Goal: Task Accomplishment & Management: Complete application form

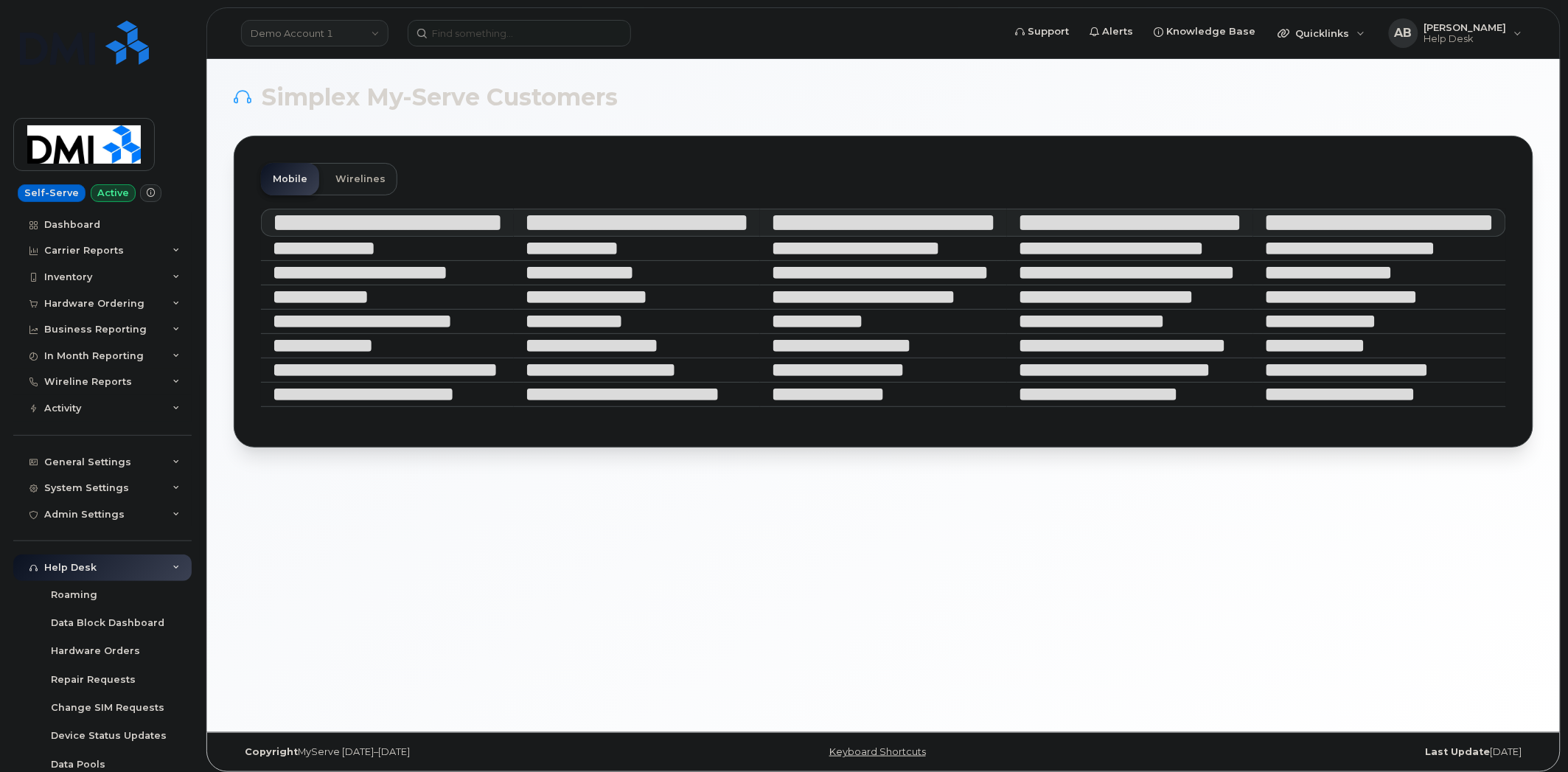
click at [380, 27] on link "Demo Account 1" at bounding box center [315, 33] width 147 height 27
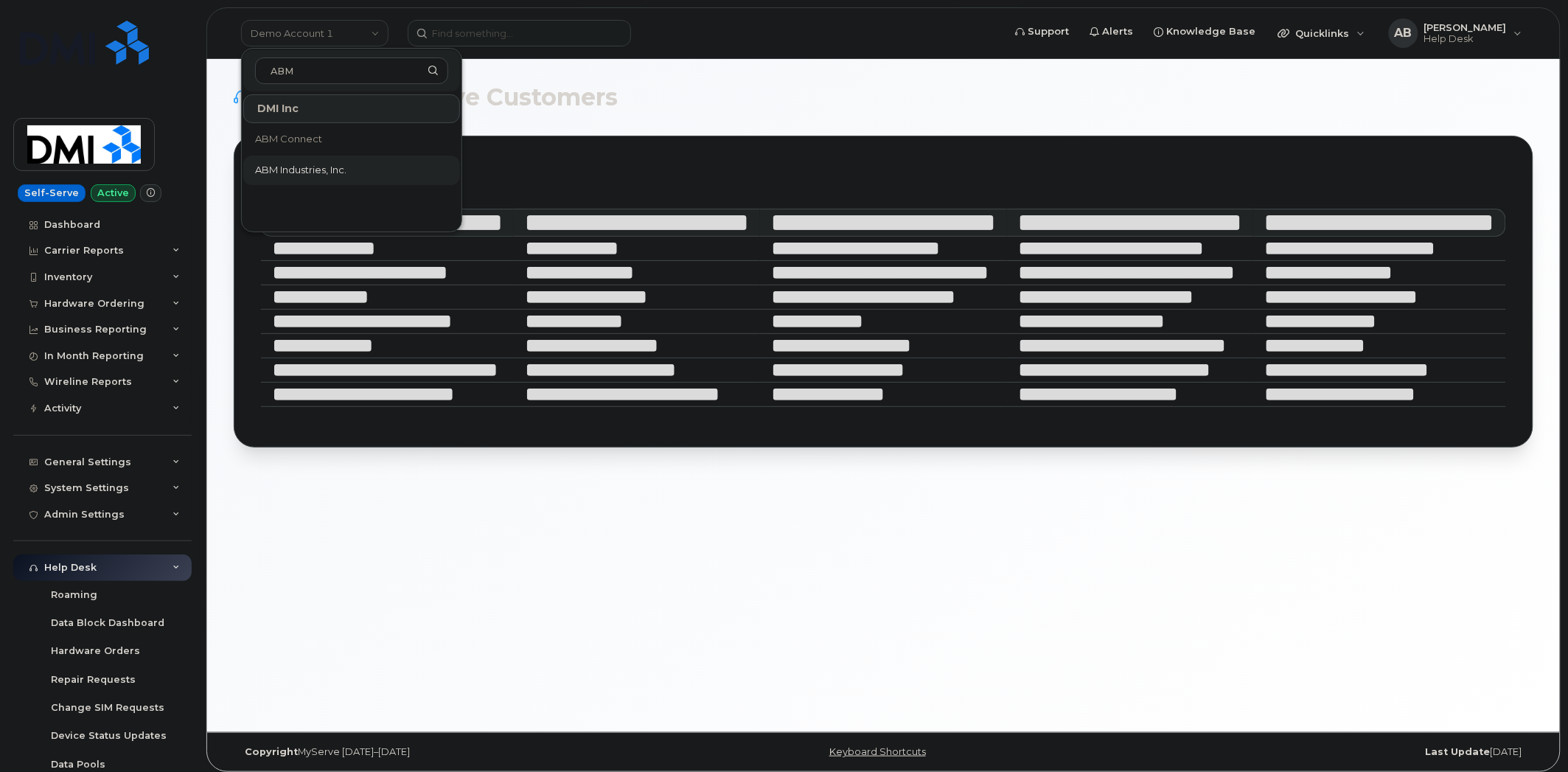
type input "ABM"
click at [356, 159] on link "ABM Industries, Inc." at bounding box center [351, 170] width 217 height 29
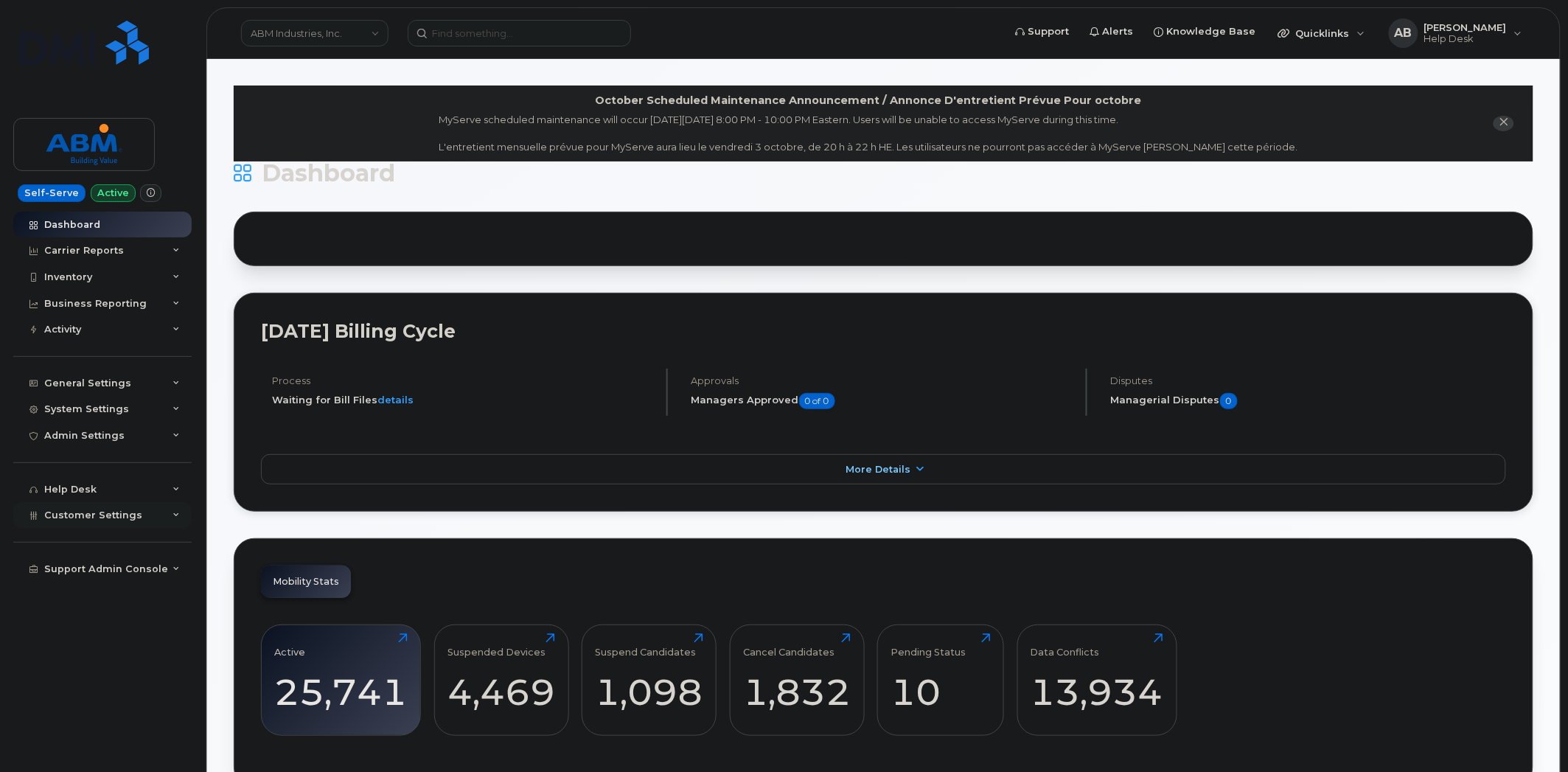
click at [170, 525] on div "Customer Settings" at bounding box center [102, 515] width 178 height 27
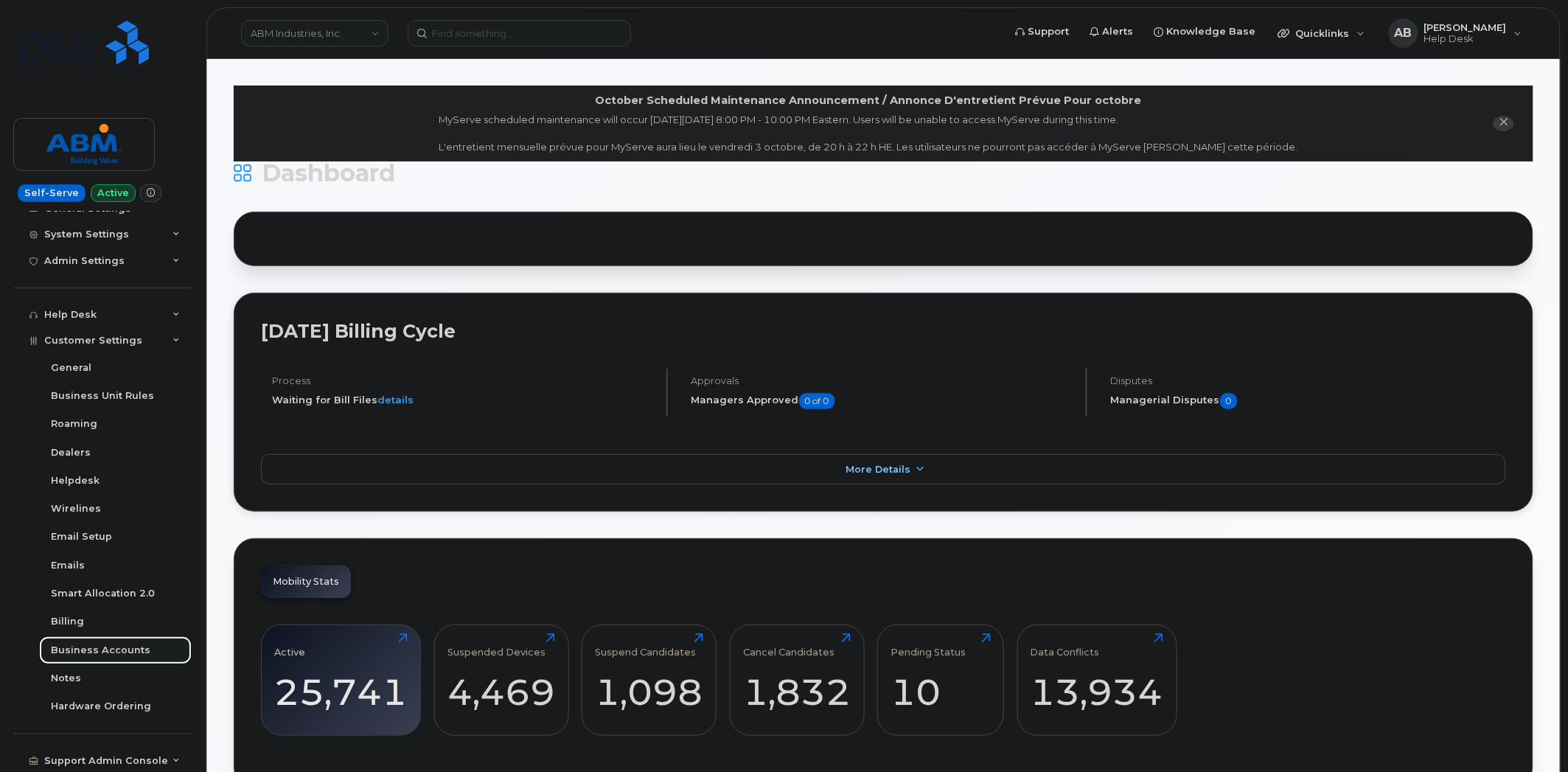
click at [122, 653] on div "Business Accounts" at bounding box center [101, 650] width 100 height 13
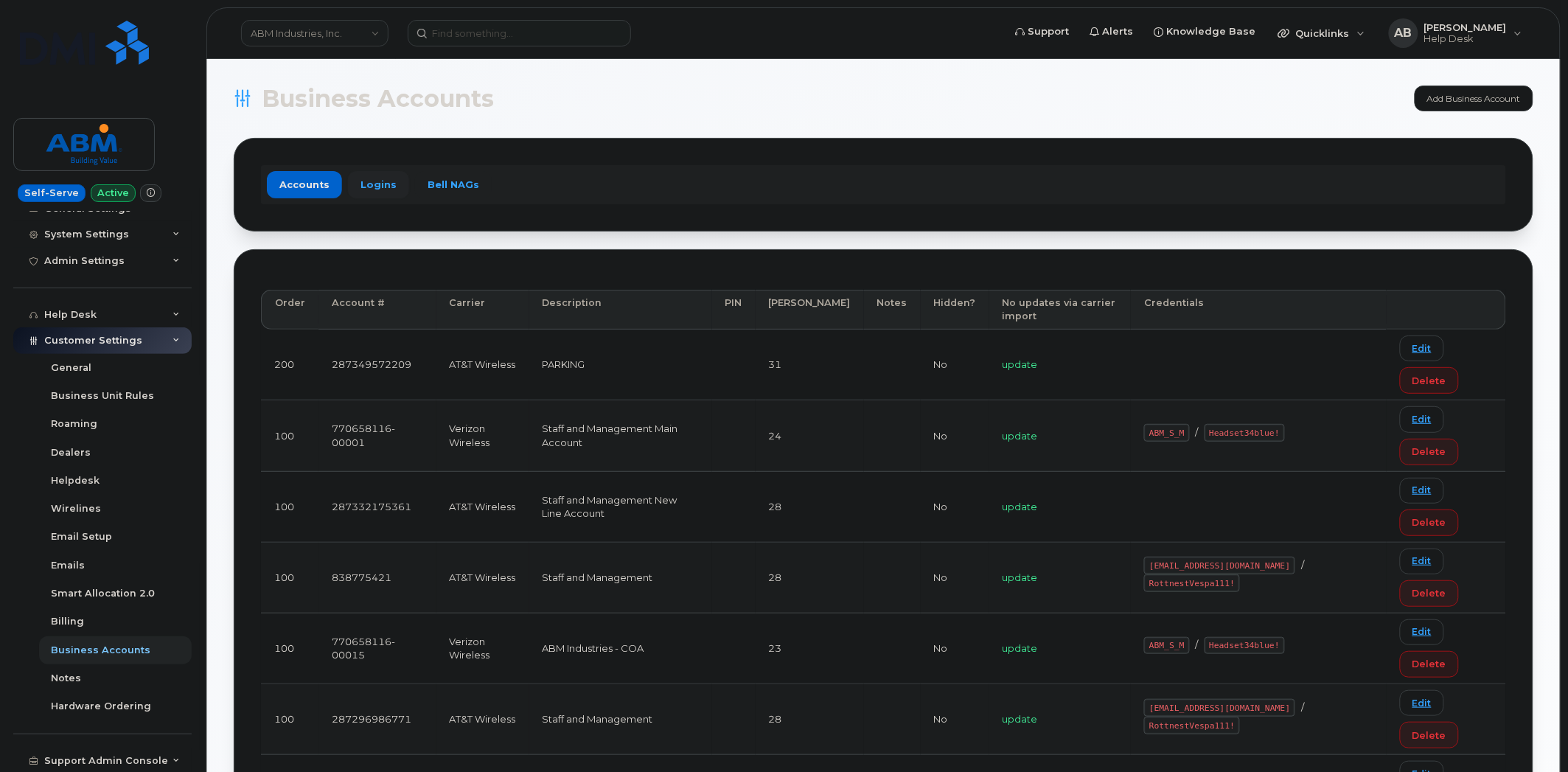
click at [382, 179] on link "Logins" at bounding box center [378, 184] width 61 height 27
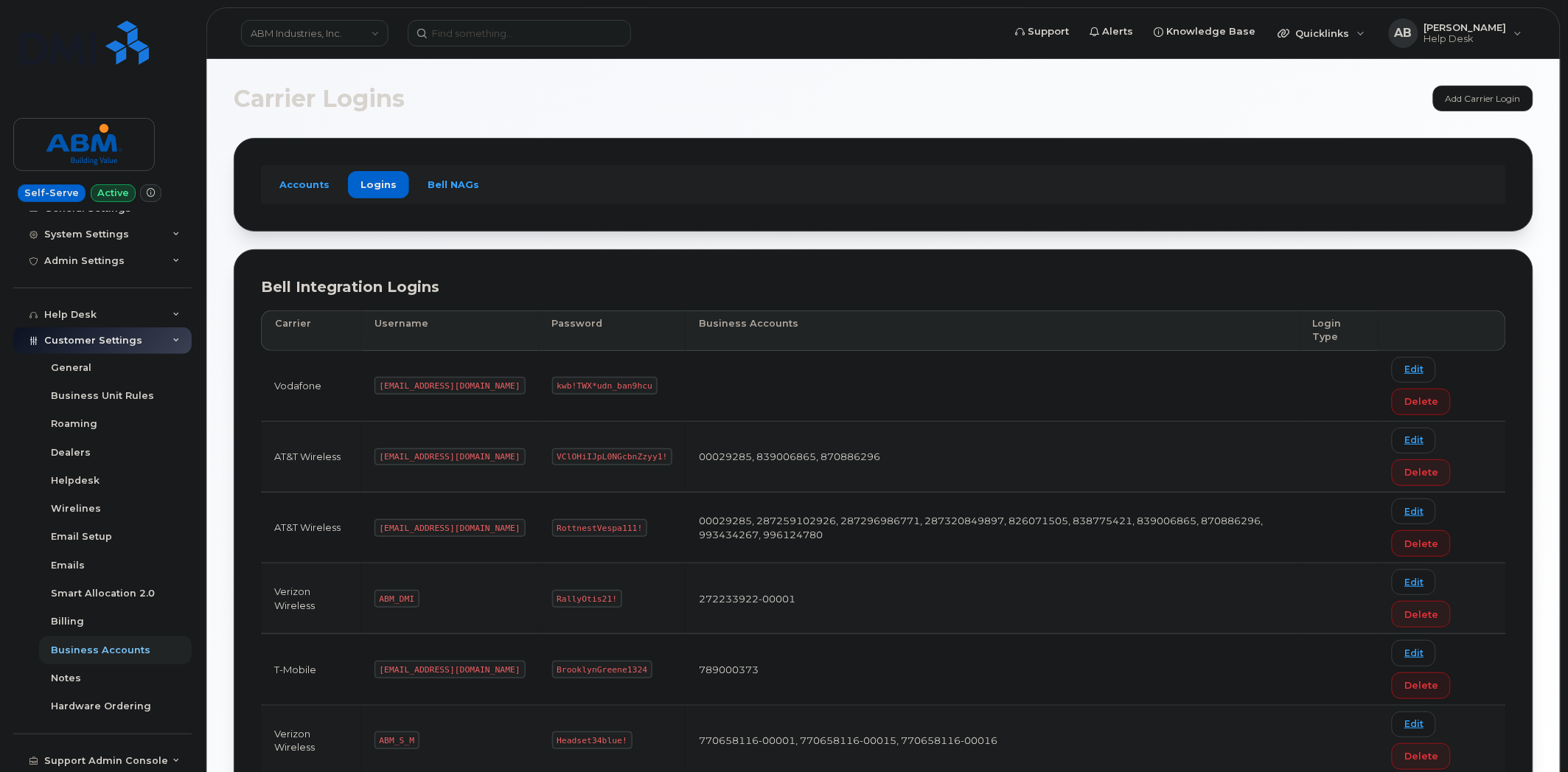
scroll to position [132, 0]
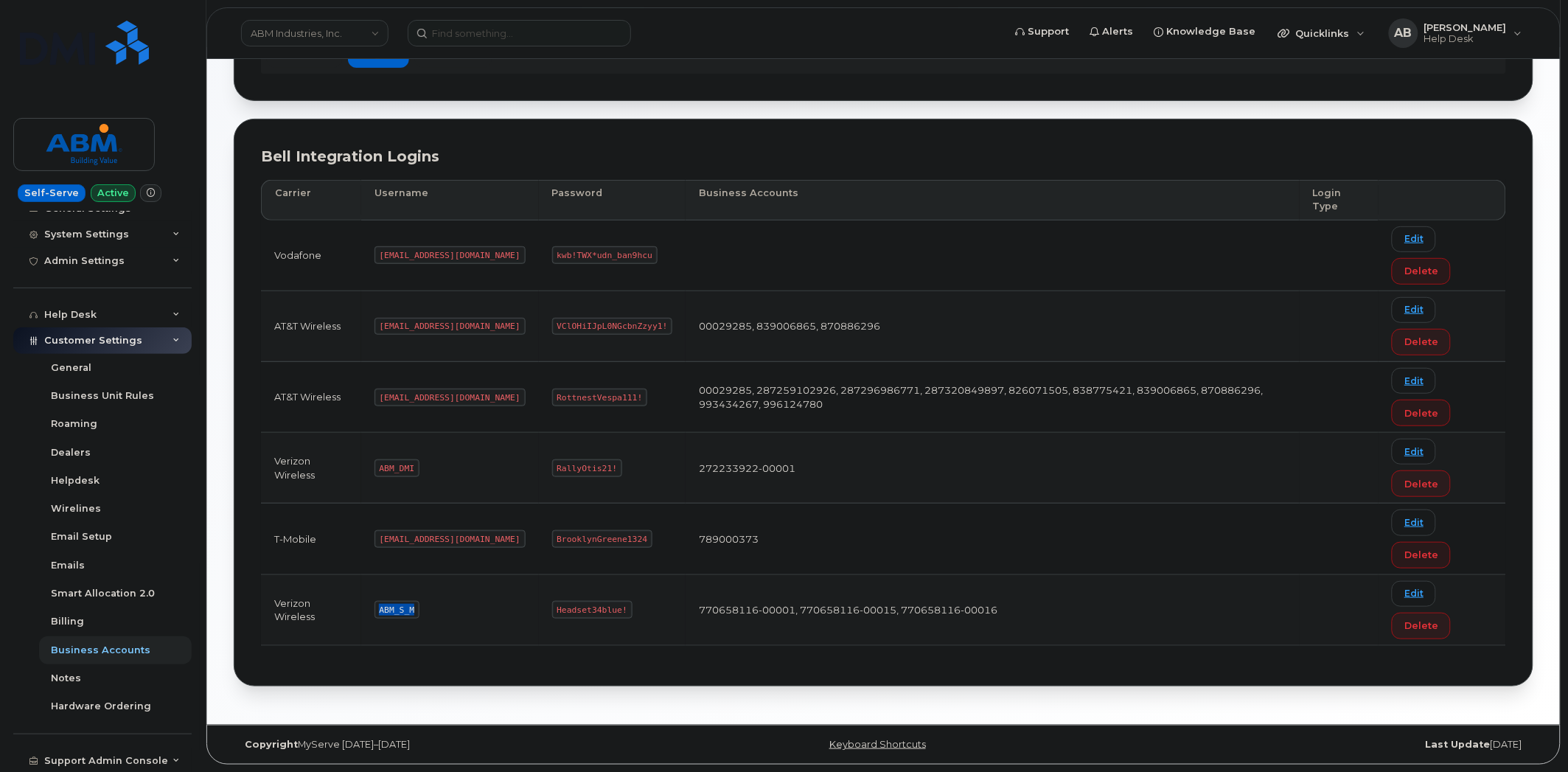
drag, startPoint x: 415, startPoint y: 608, endPoint x: 366, endPoint y: 613, distance: 49.3
click at [366, 613] on td "ABM_S_M" at bounding box center [450, 610] width 177 height 71
copy code "ABM_S_M"
drag, startPoint x: 573, startPoint y: 607, endPoint x: 503, endPoint y: 609, distance: 70.0
click at [552, 609] on code "Headset34blue!" at bounding box center [592, 610] width 81 height 17
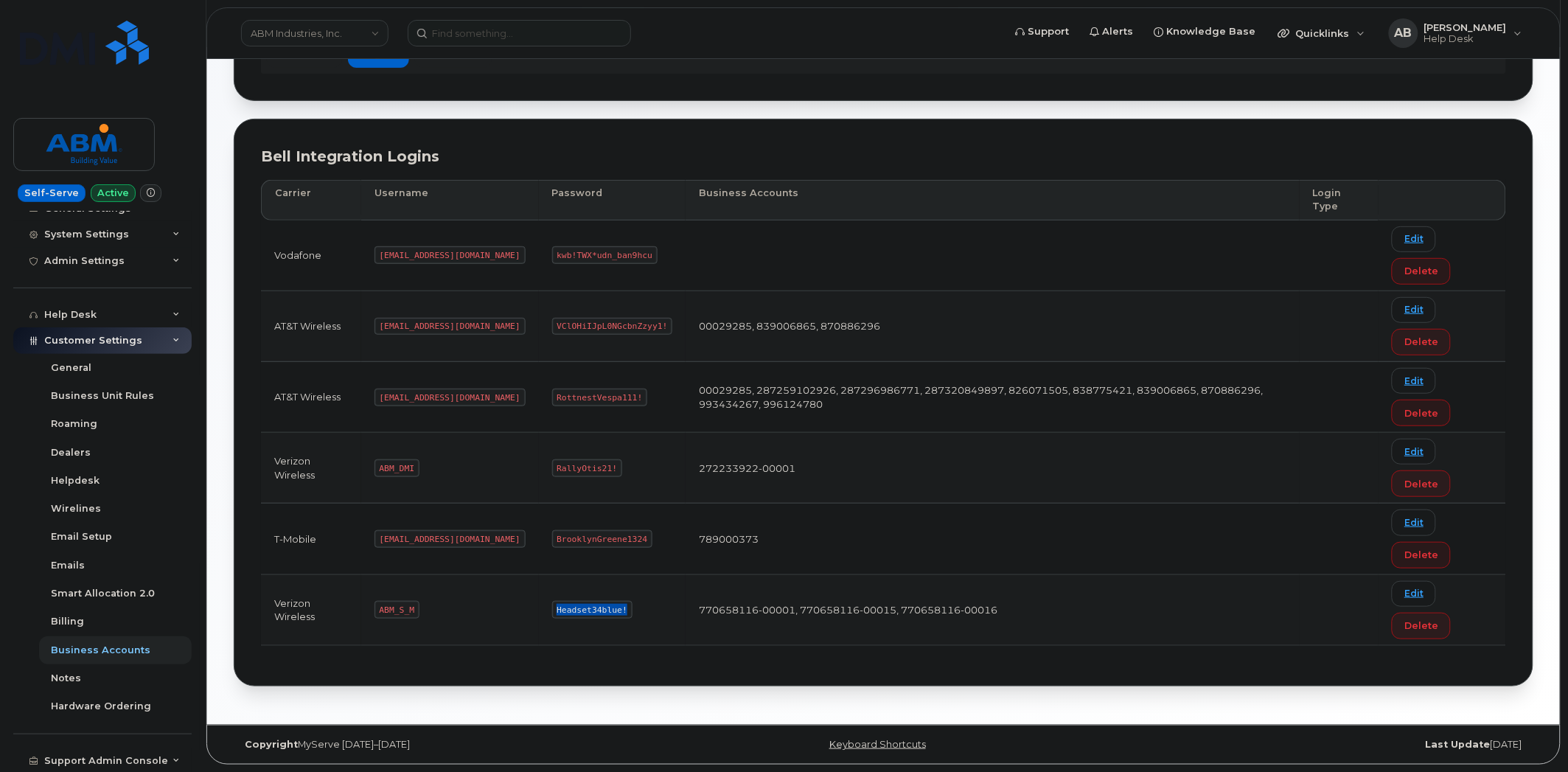
copy code "Headset34blue!"
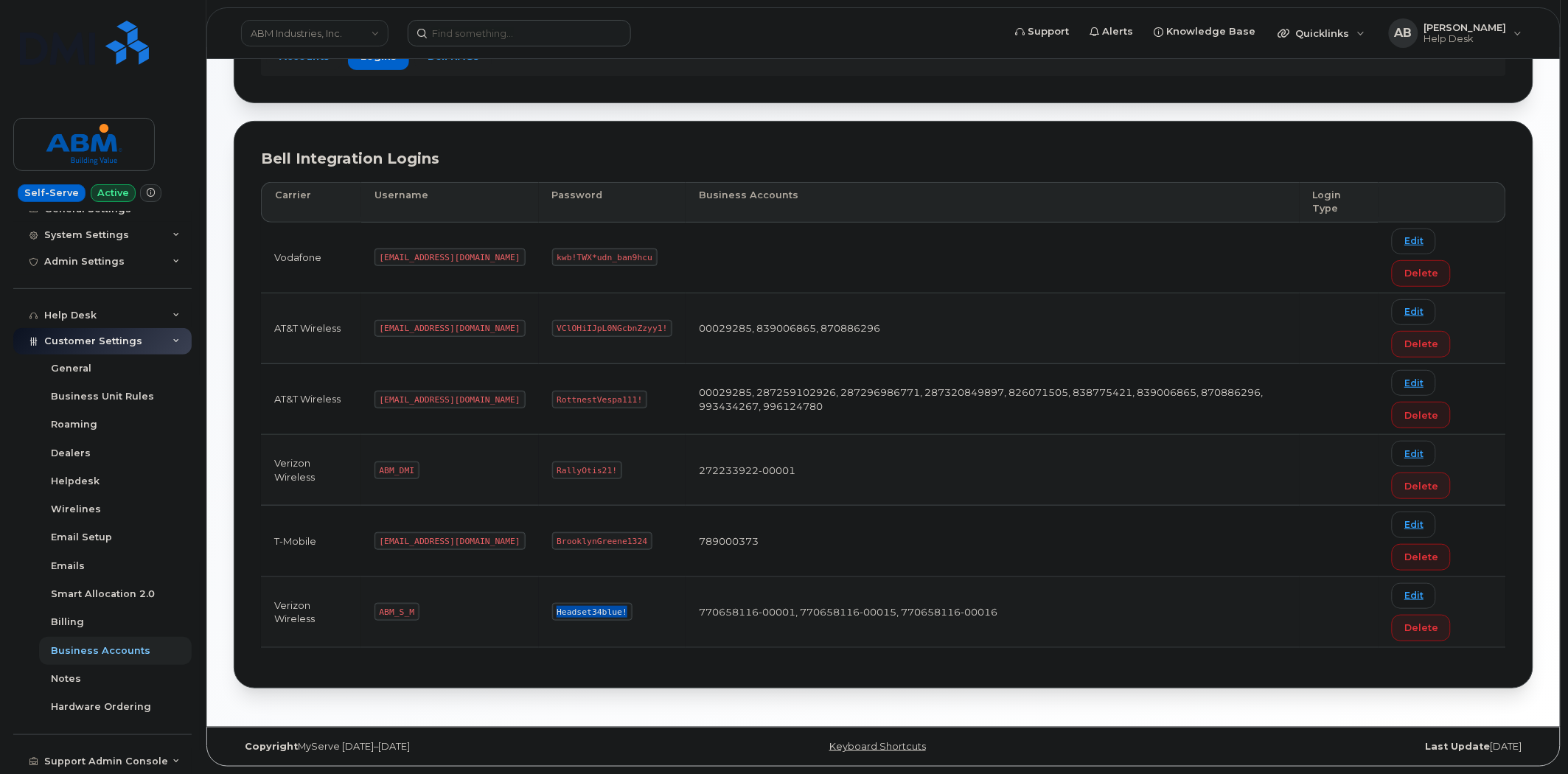
scroll to position [173, 0]
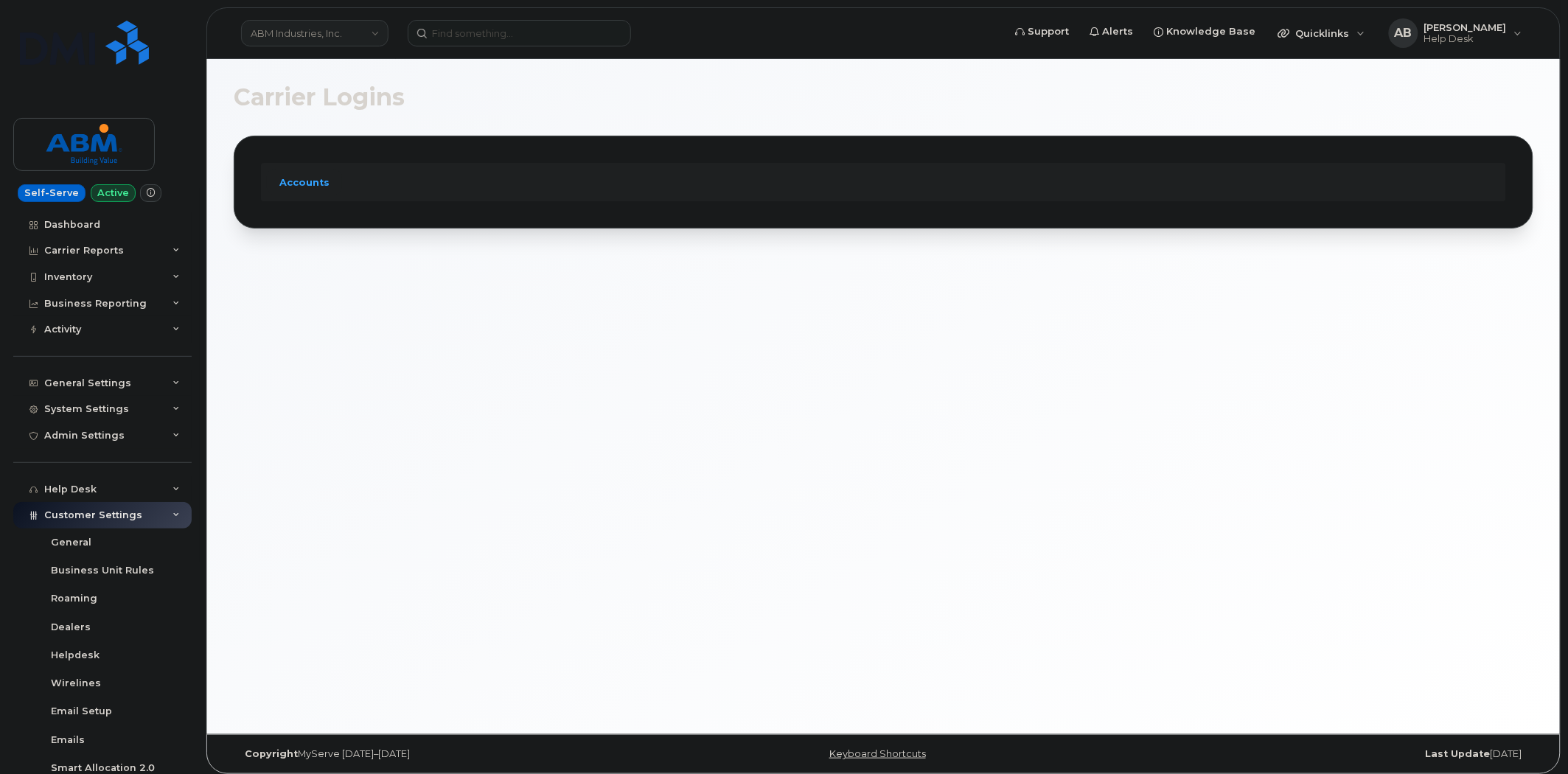
click at [356, 42] on link "ABM Industries, Inc." at bounding box center [315, 33] width 147 height 27
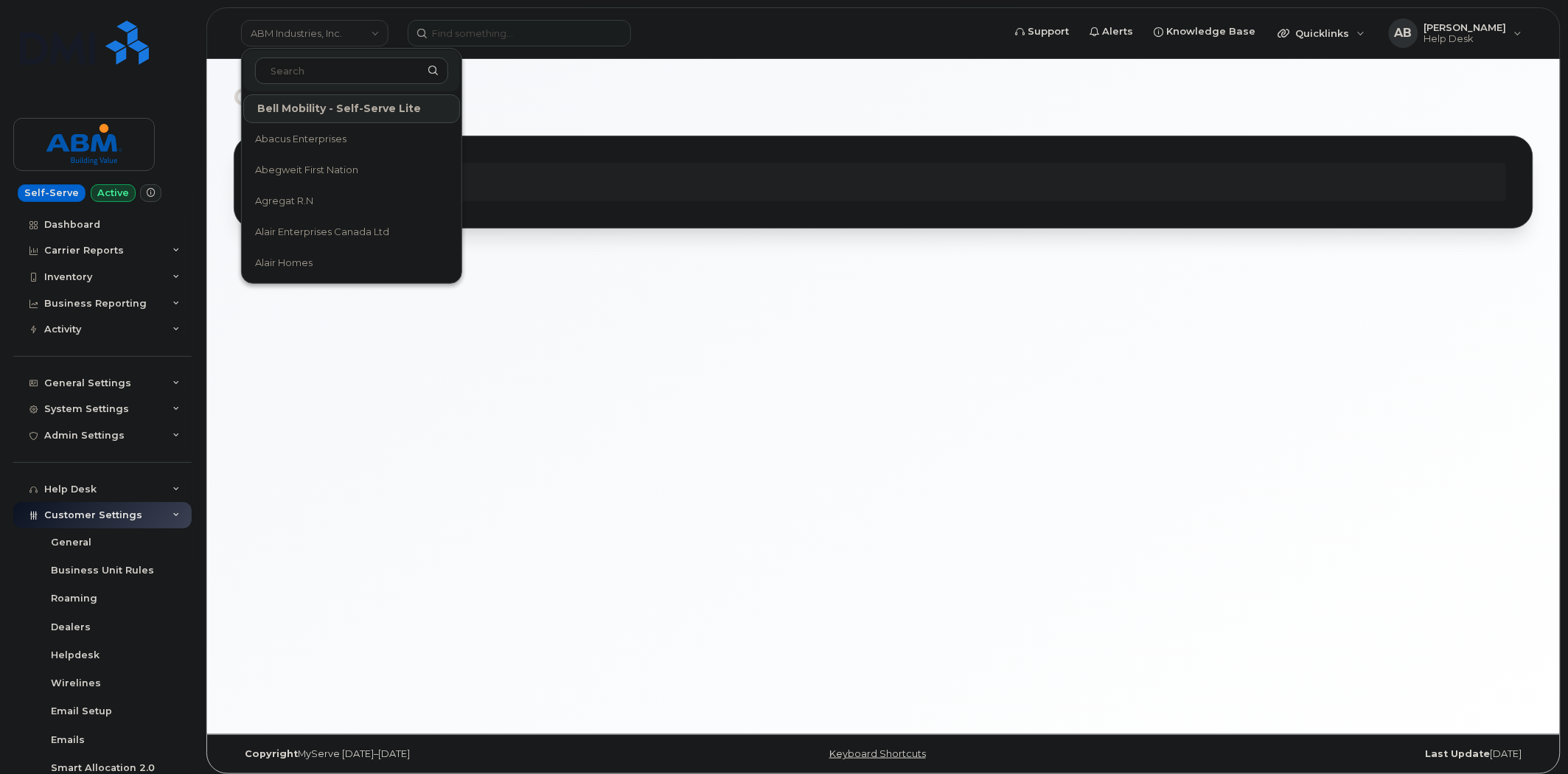
click at [339, 72] on input at bounding box center [351, 71] width 193 height 27
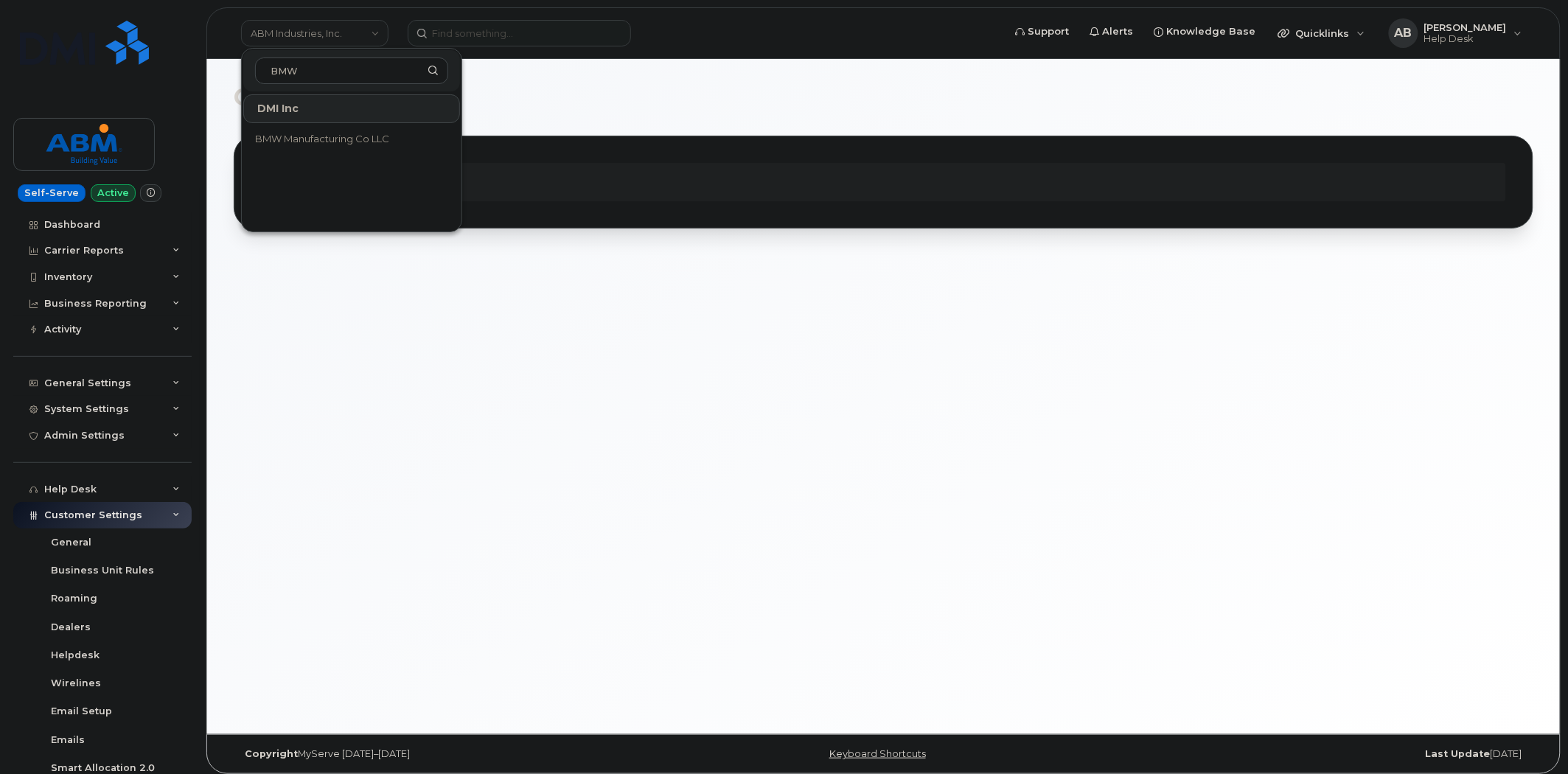
type input "BMW"
click at [326, 131] on span "BMW Manufacturing Co LLC" at bounding box center [321, 139] width 134 height 15
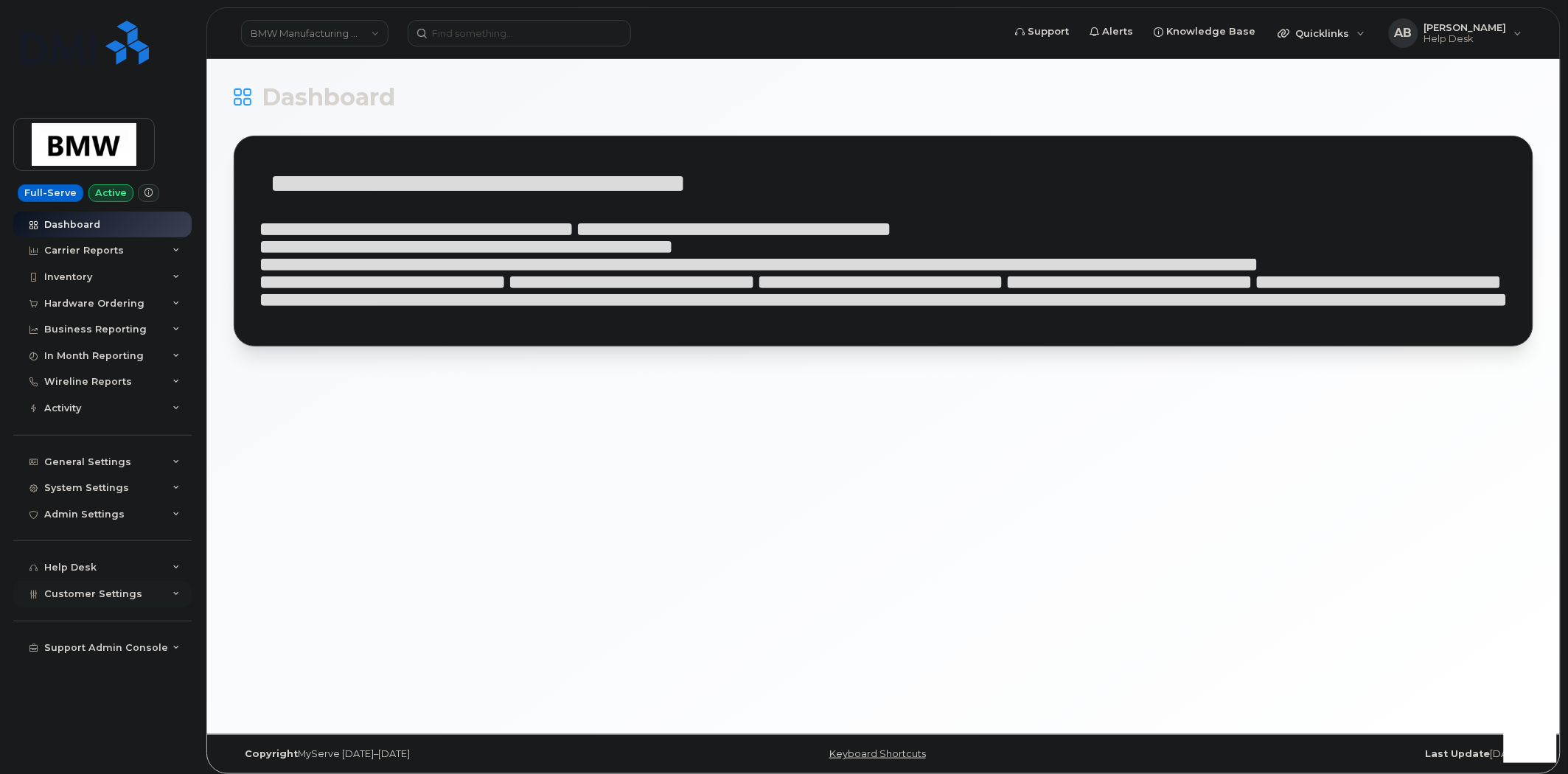
click at [175, 598] on div "Customer Settings" at bounding box center [102, 594] width 178 height 27
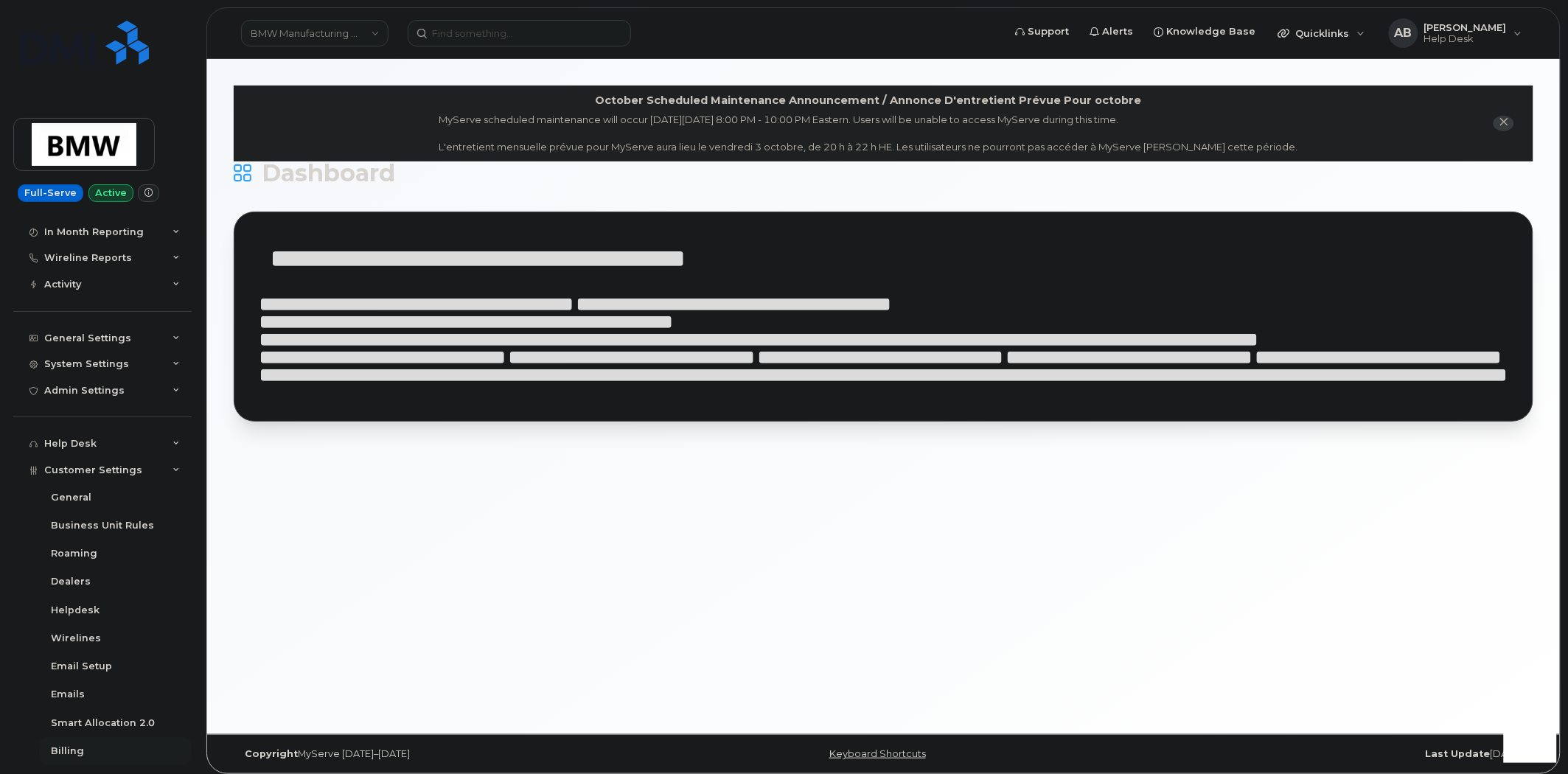
scroll to position [253, 0]
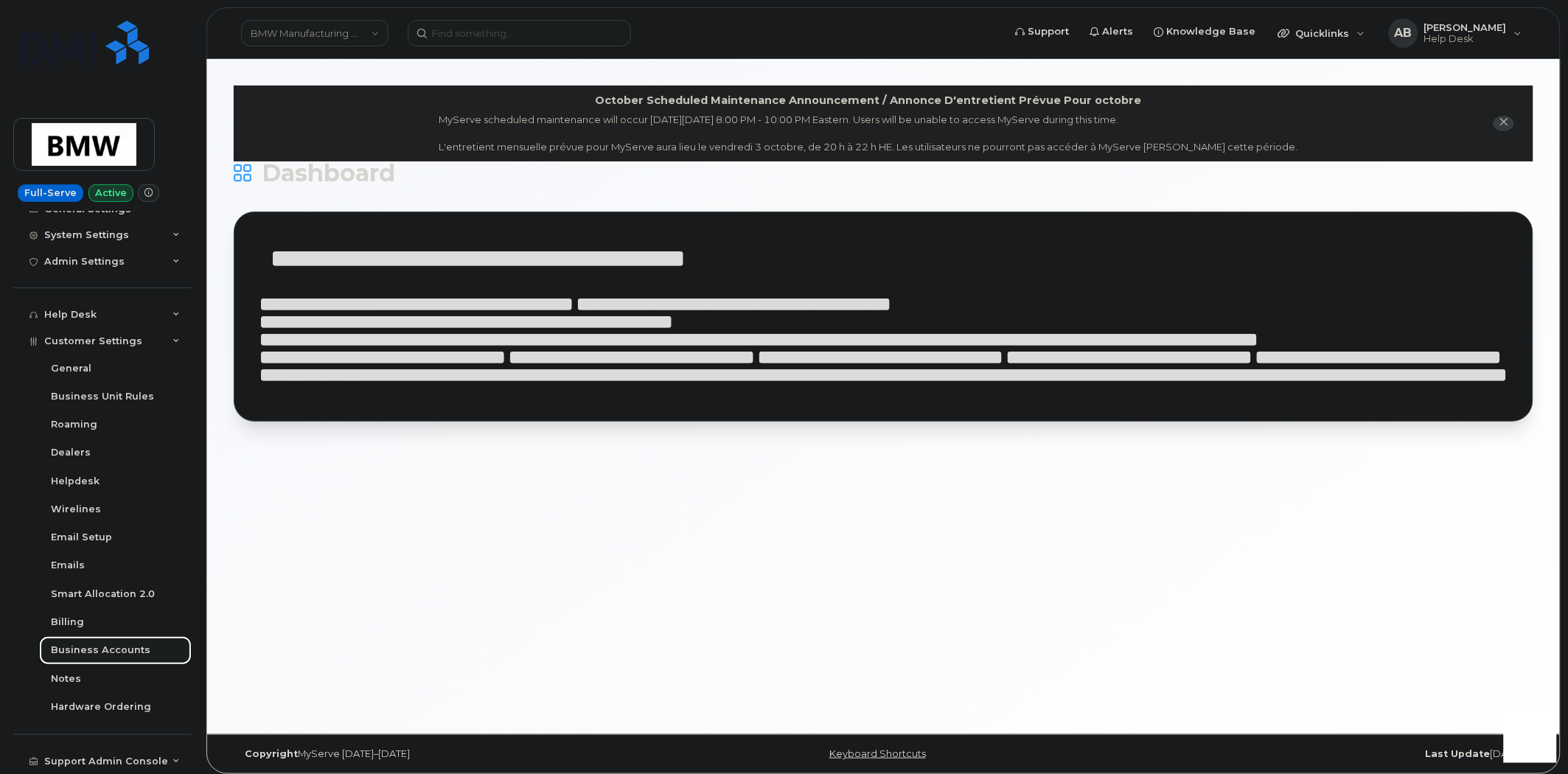
click at [107, 652] on div "Business Accounts" at bounding box center [101, 650] width 100 height 13
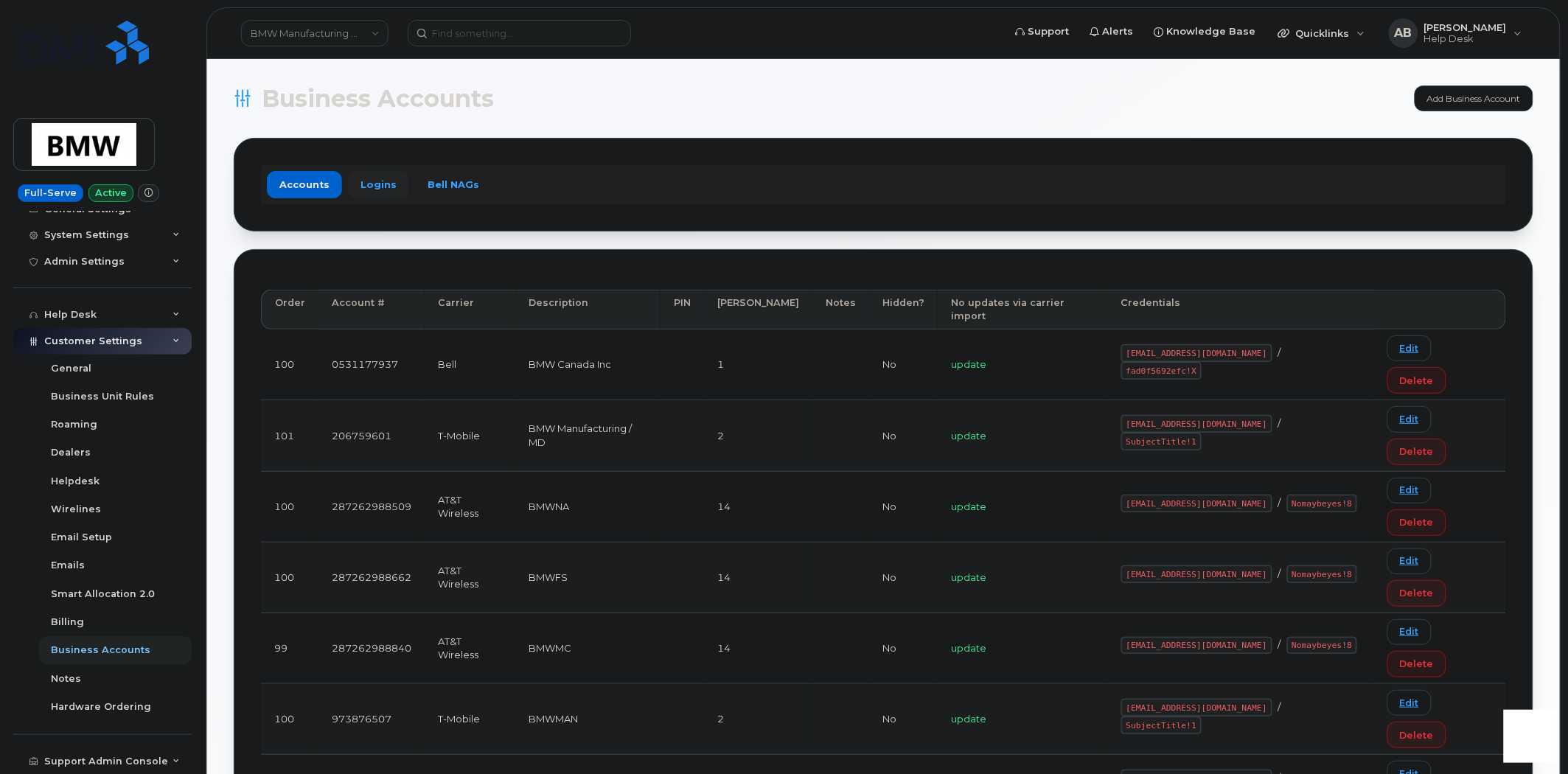
click at [377, 181] on link "Logins" at bounding box center [378, 184] width 61 height 27
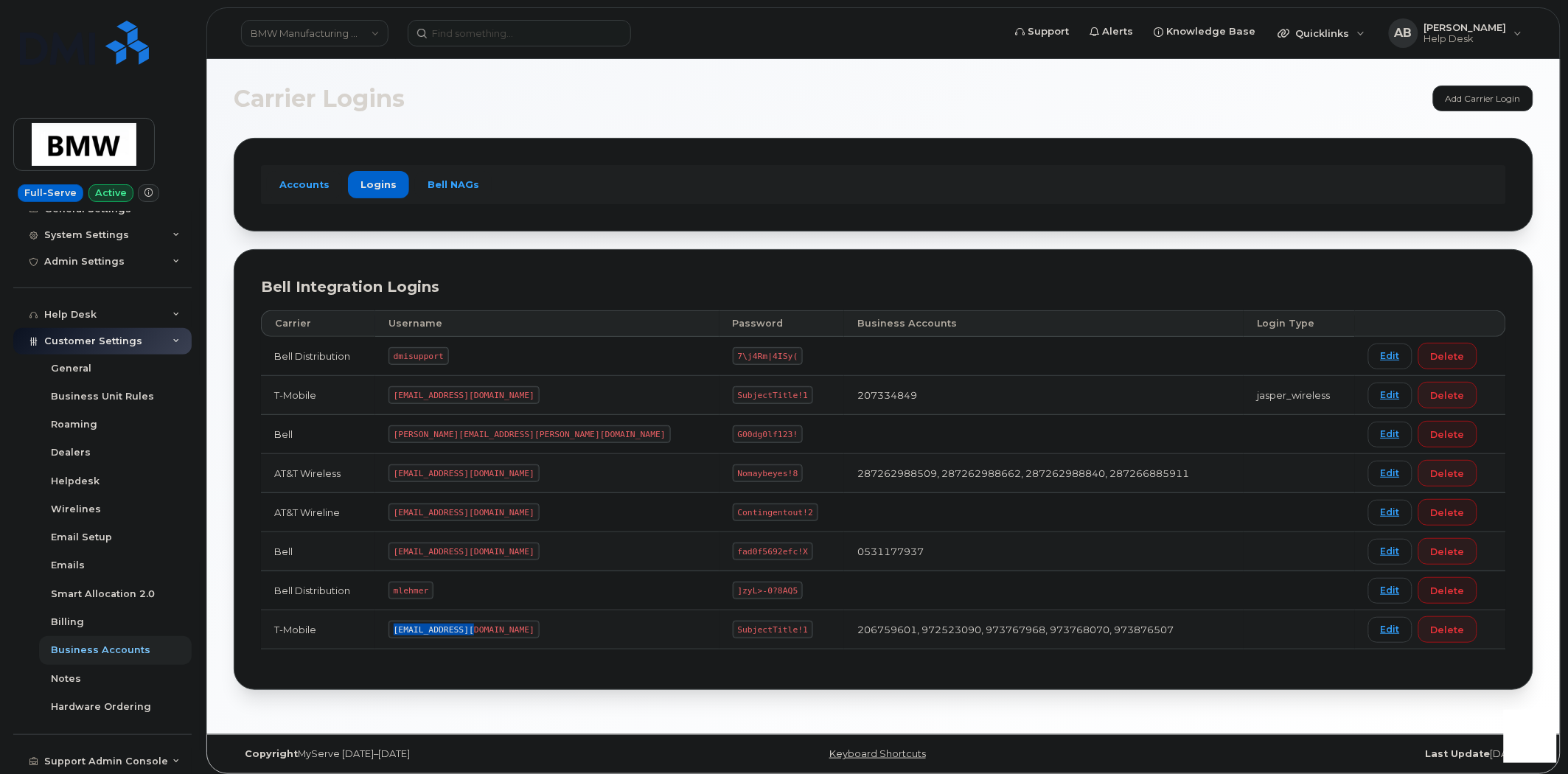
drag, startPoint x: 492, startPoint y: 629, endPoint x: 416, endPoint y: 628, distance: 76.0
click at [416, 628] on code "MS-BMW@dminc.com" at bounding box center [464, 628] width 151 height 17
copy code "MS-BMW@dminc.com"
drag, startPoint x: 662, startPoint y: 627, endPoint x: 595, endPoint y: 625, distance: 67.0
click at [733, 625] on code "SubjectTitle!1" at bounding box center [773, 628] width 81 height 17
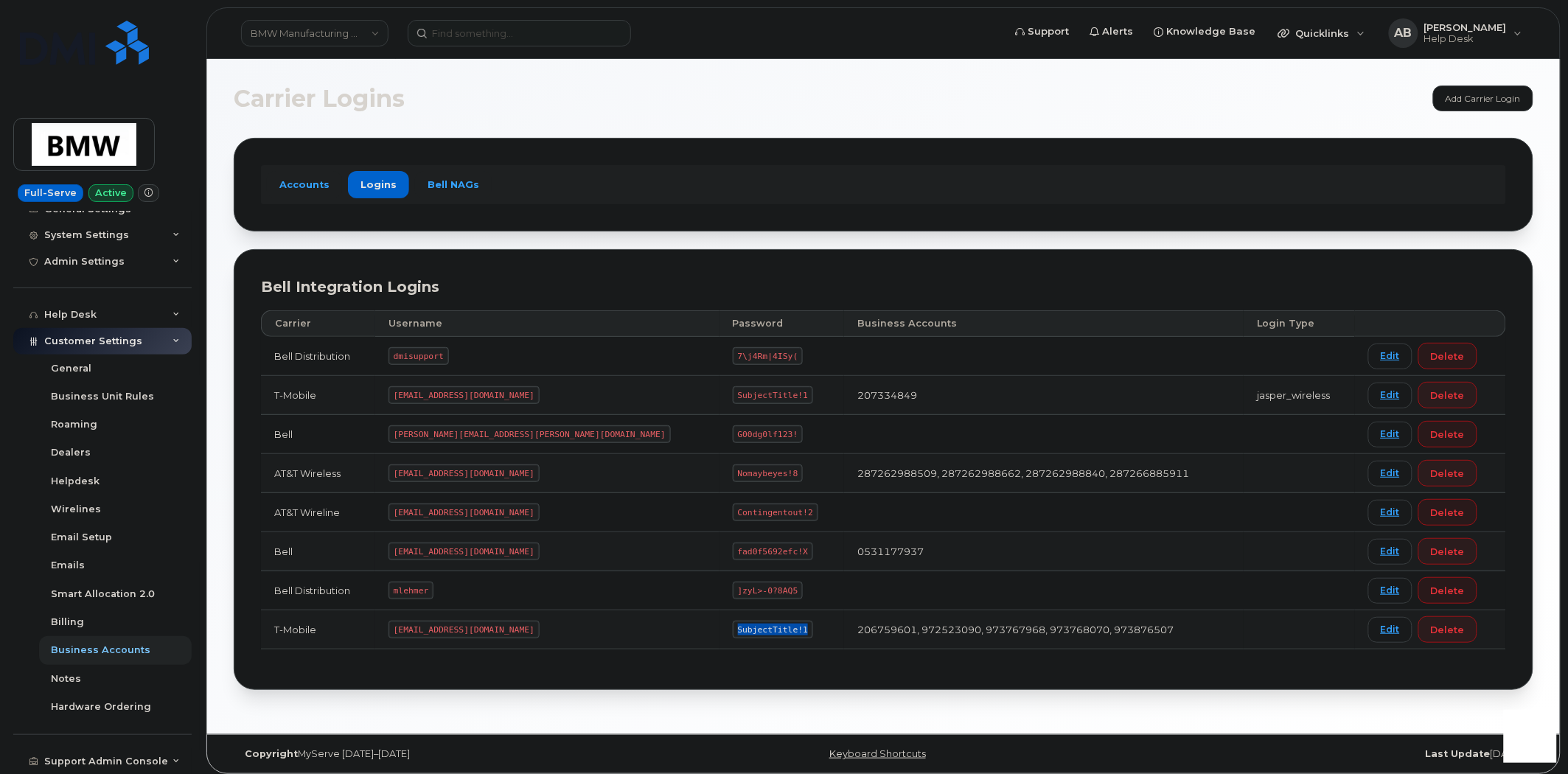
copy code "SubjectTitle!1"
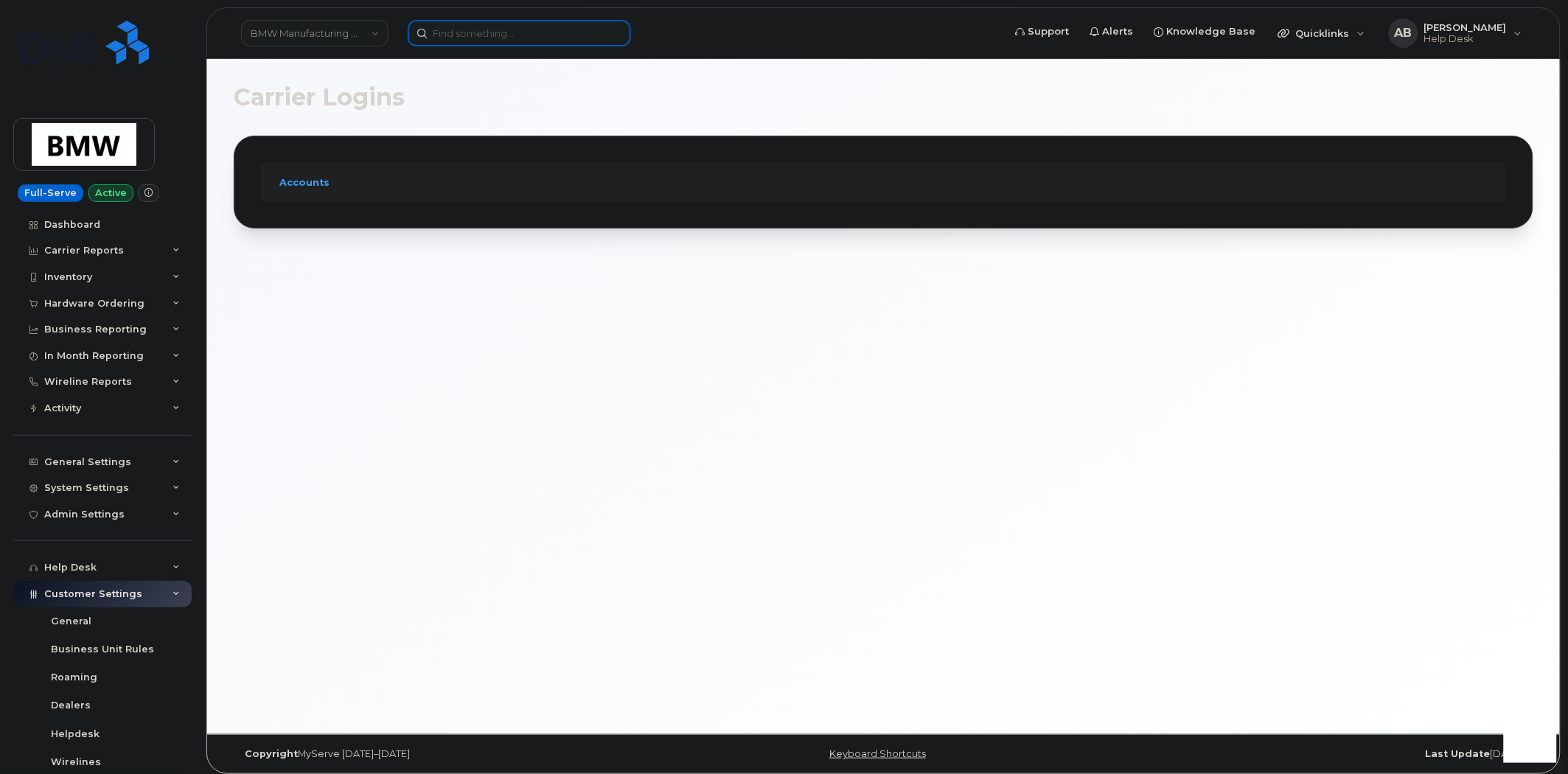
click at [476, 27] on input at bounding box center [520, 33] width 223 height 27
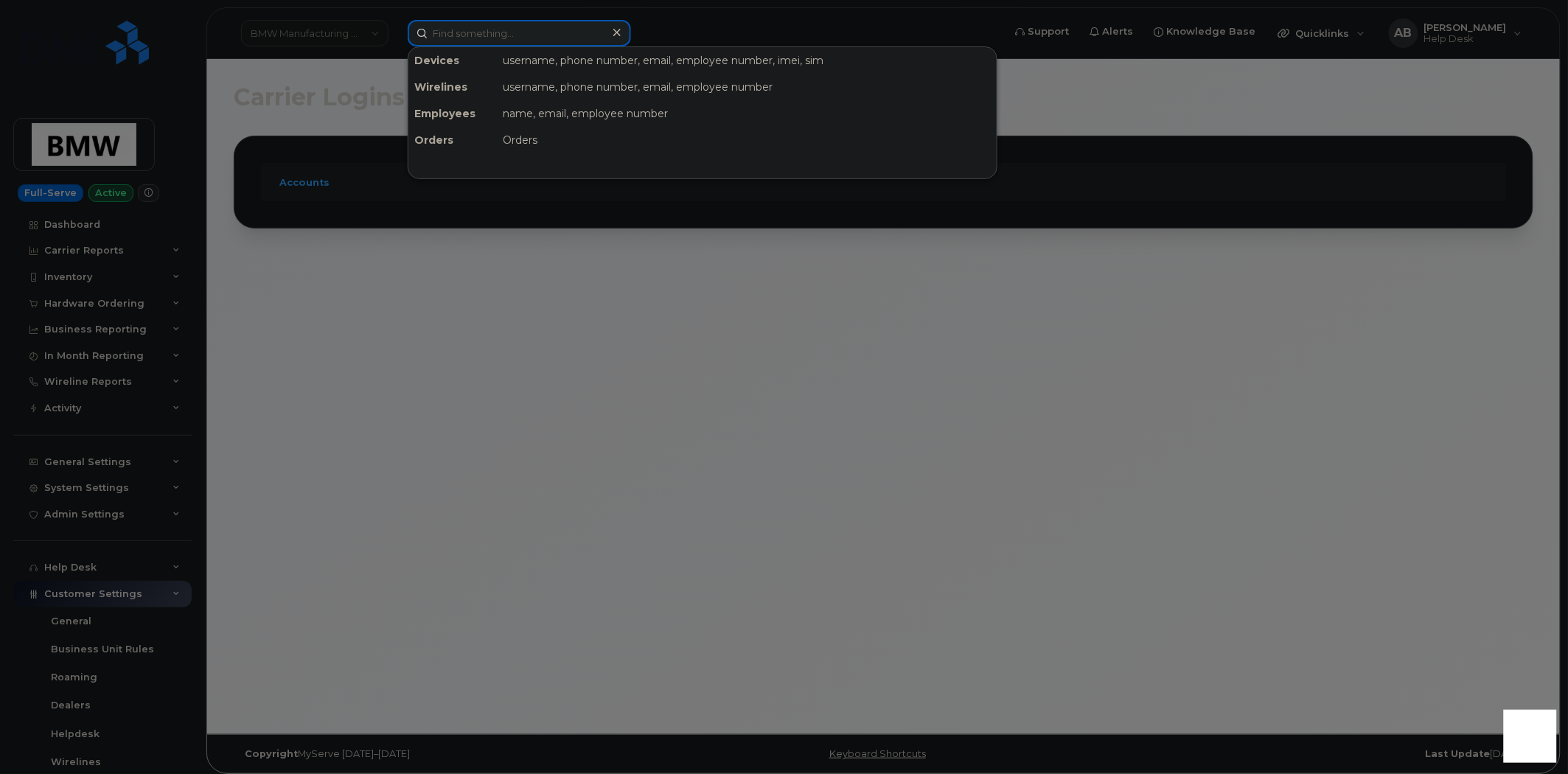
paste input "(201) 790-2034"
type input "(201) 790-2034"
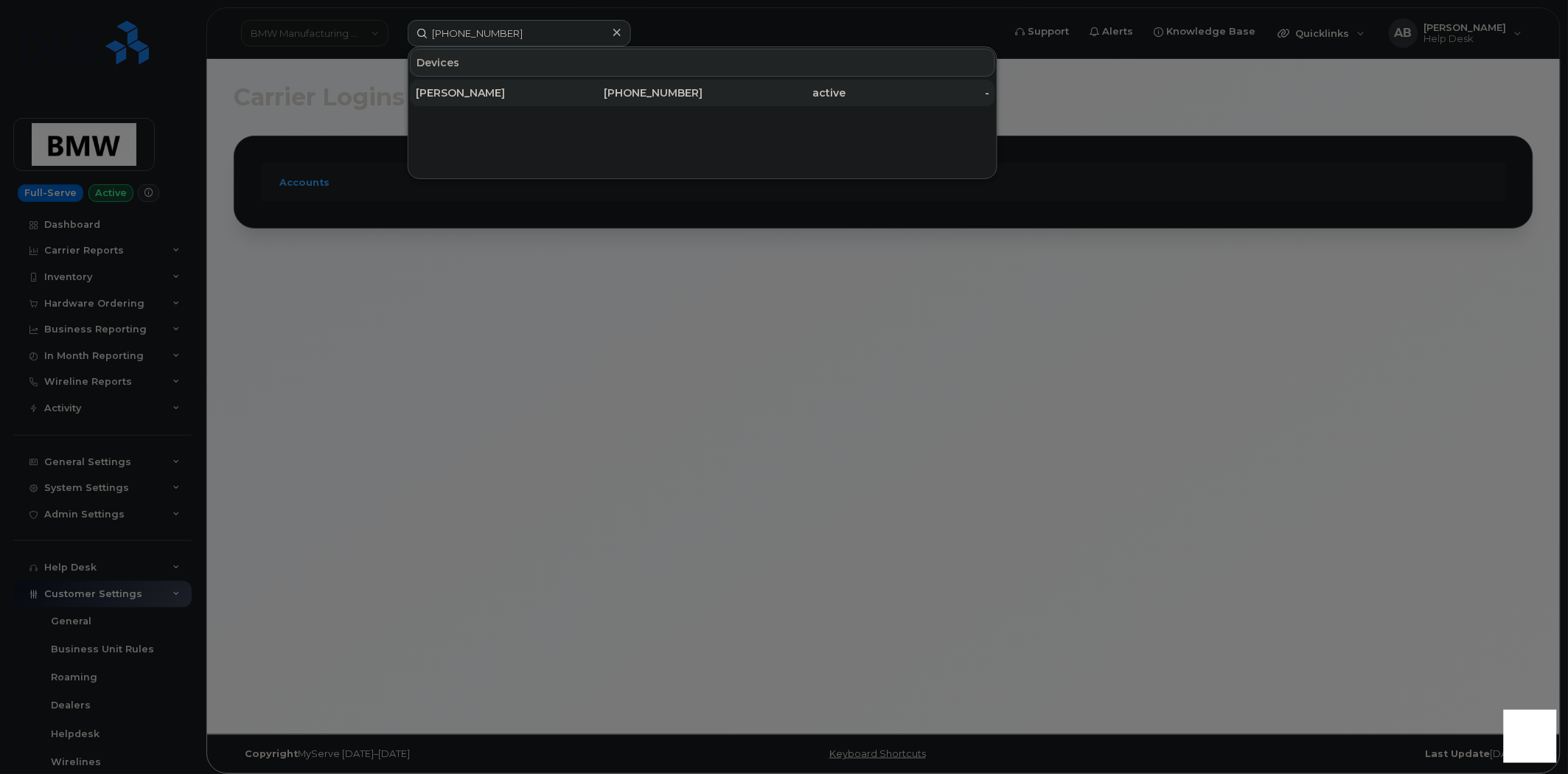
click at [500, 90] on div "Andrew Clarke" at bounding box center [487, 93] width 144 height 15
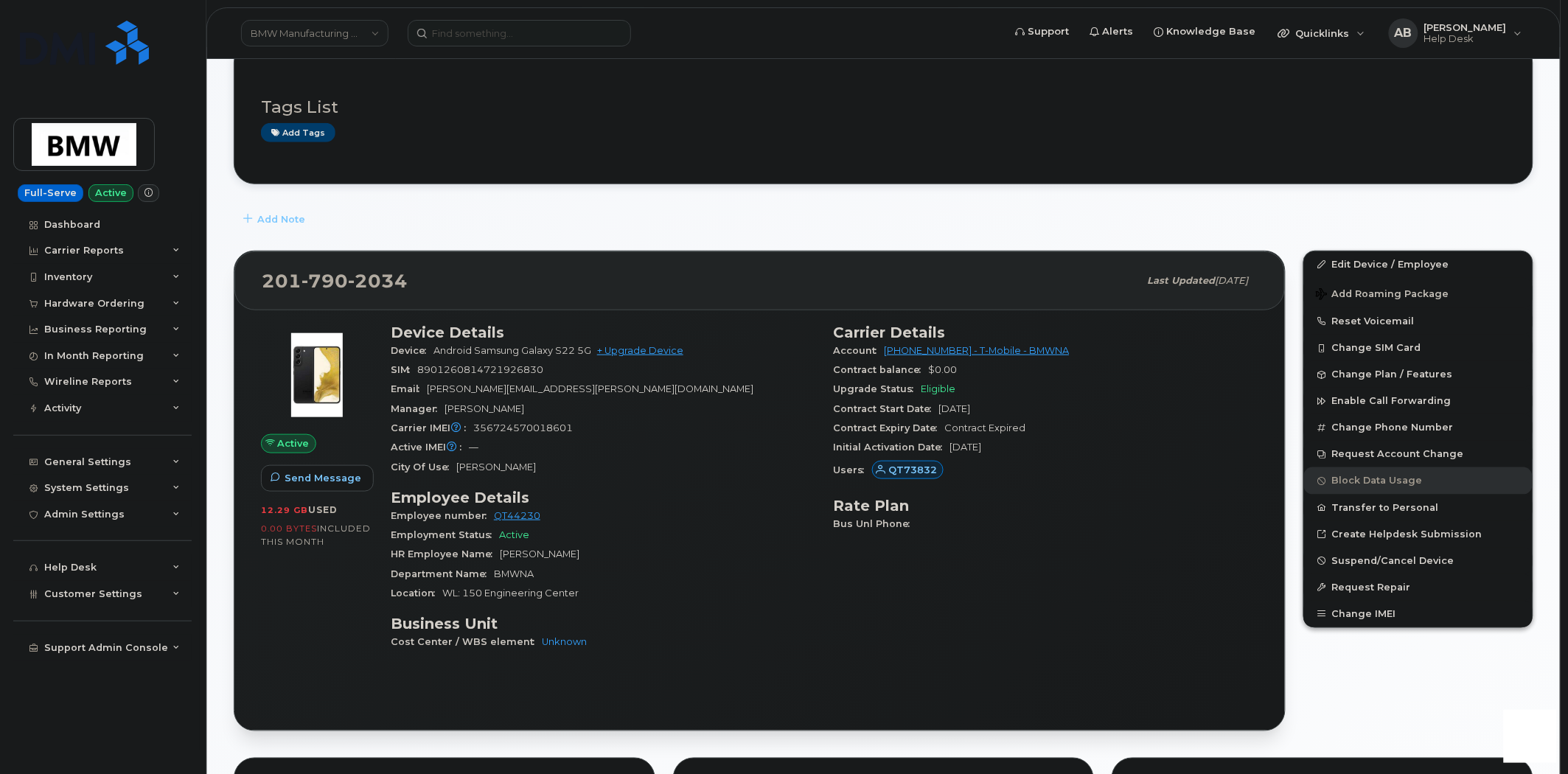
scroll to position [327, 0]
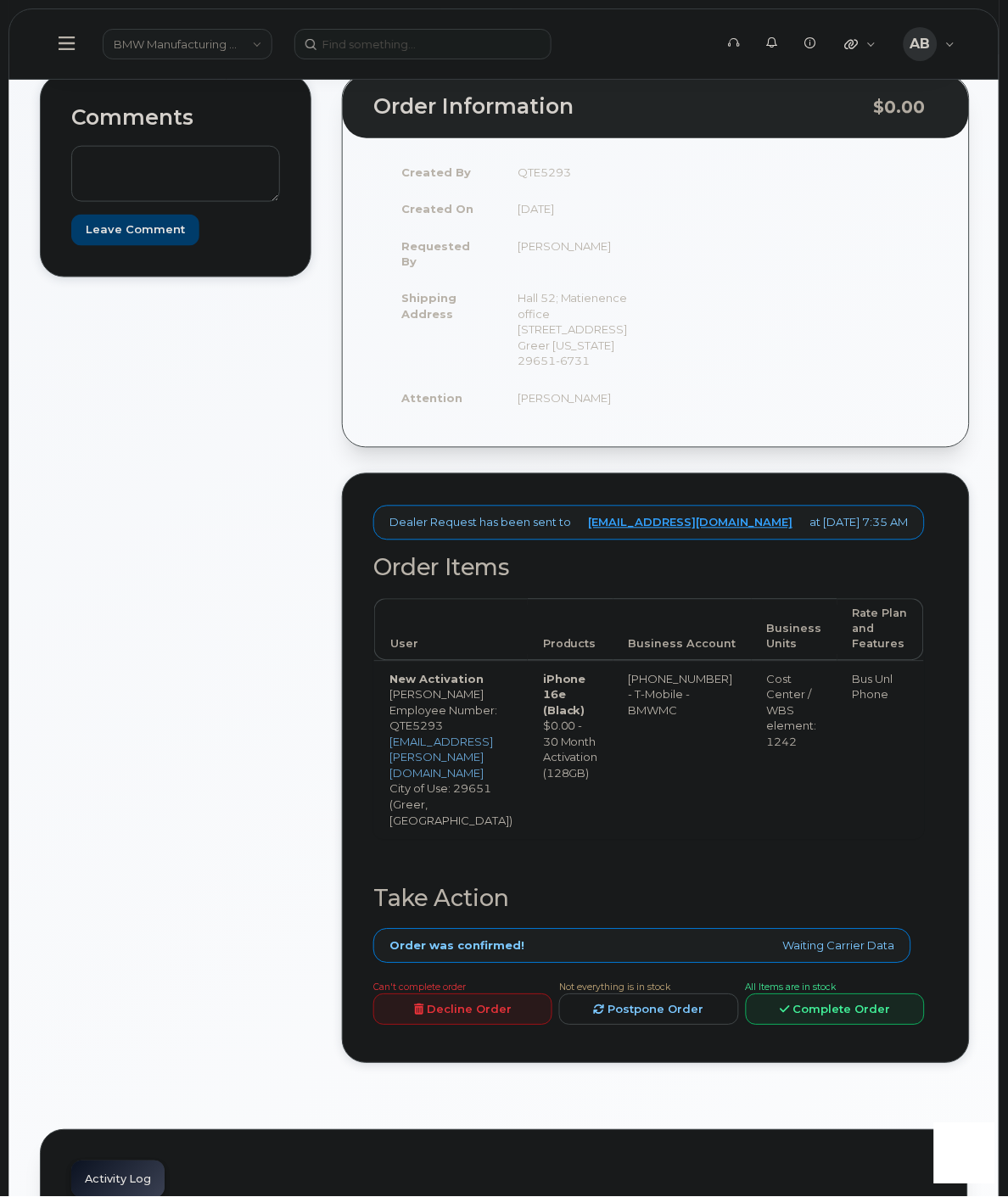
scroll to position [283, 0]
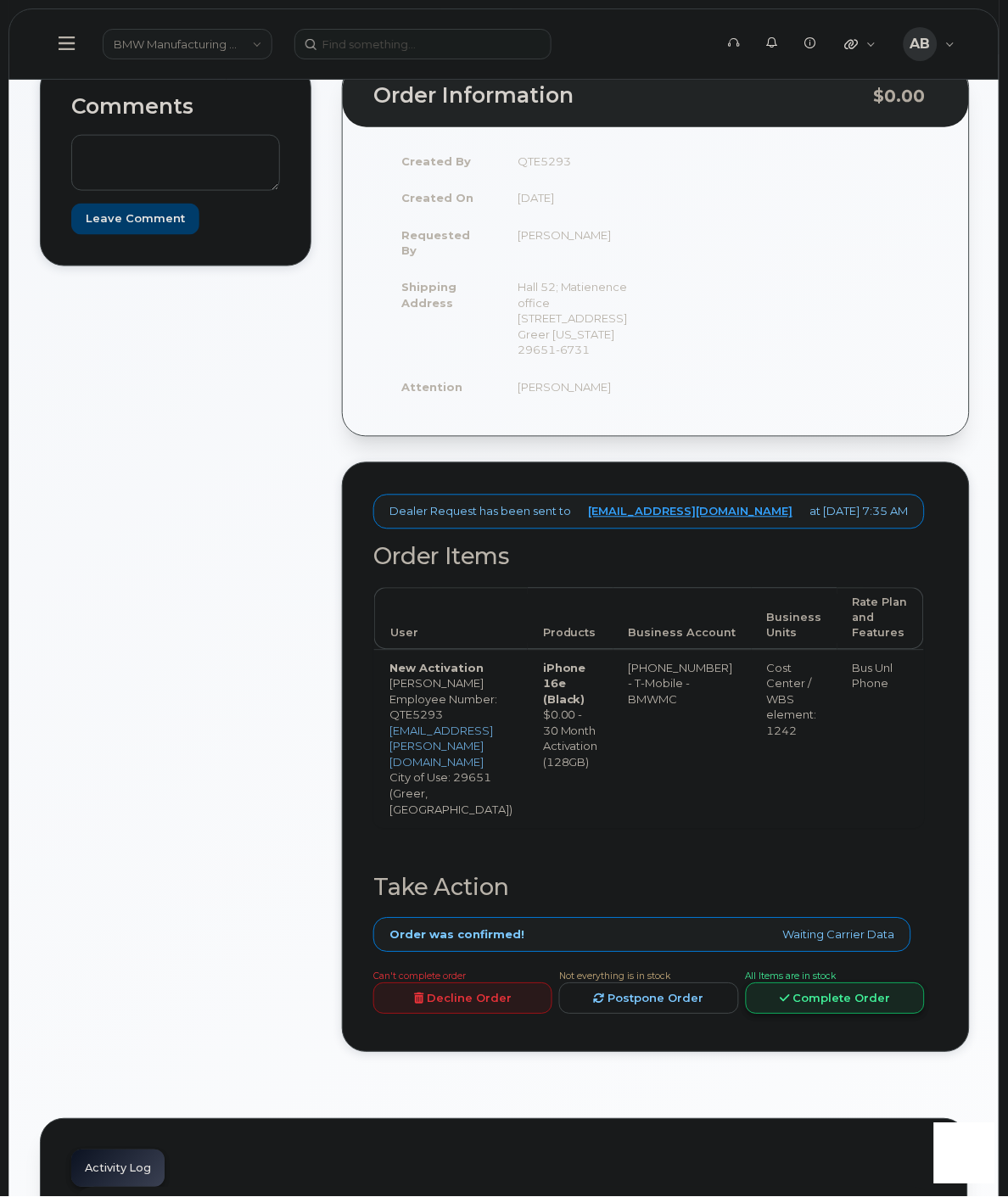
click at [836, 983] on link "Complete Order" at bounding box center [835, 999] width 179 height 32
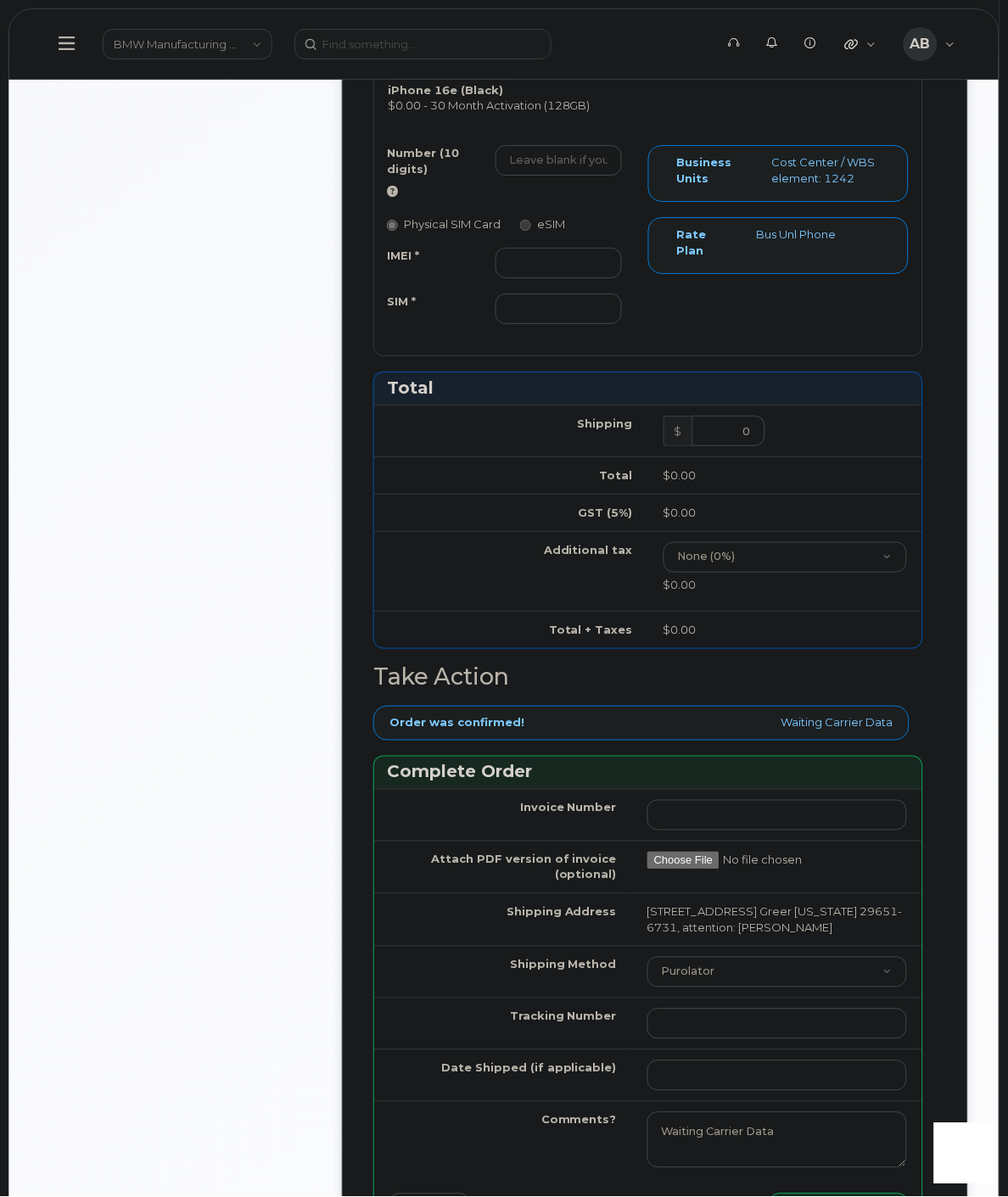
scroll to position [1037, 0]
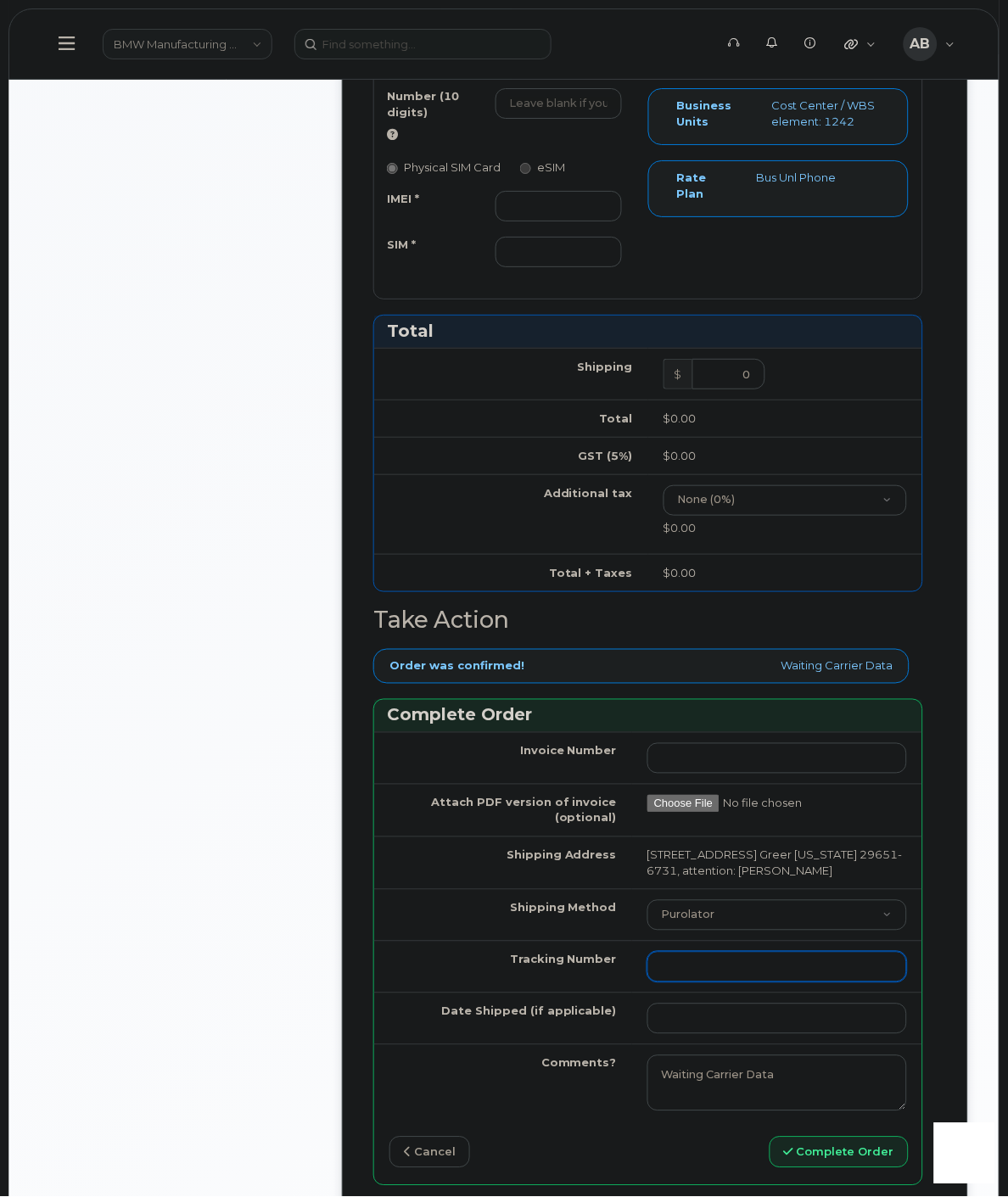
click at [674, 982] on input "Tracking Number" at bounding box center [777, 967] width 260 height 31
paste input "1ZW0Y5860180822542"
type input "1ZW0Y5860180822542"
click at [756, 1034] on input "Date Shipped (if applicable)" at bounding box center [777, 1019] width 260 height 31
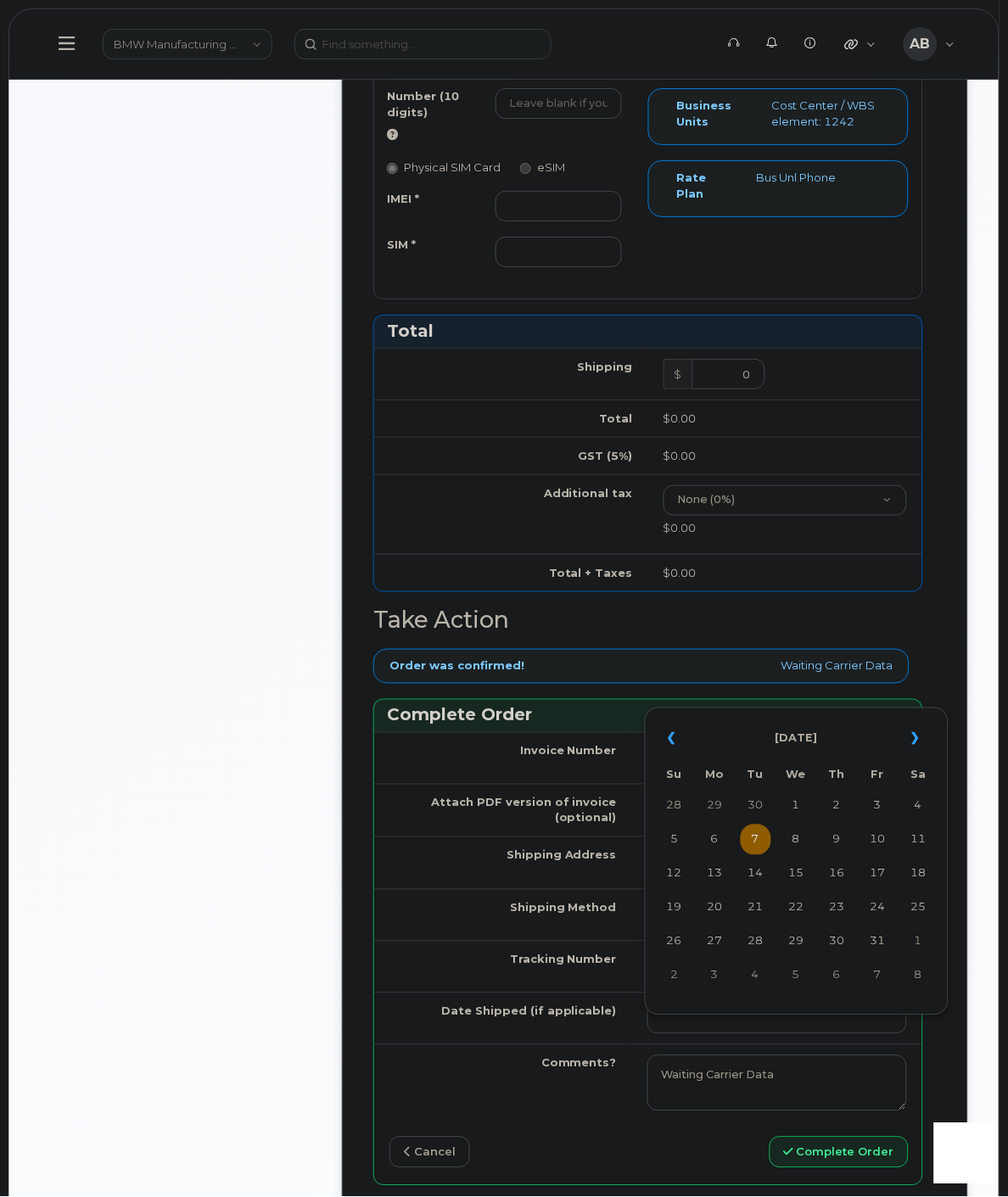
click at [751, 846] on td "7" at bounding box center [756, 840] width 31 height 31
type input "[DATE]"
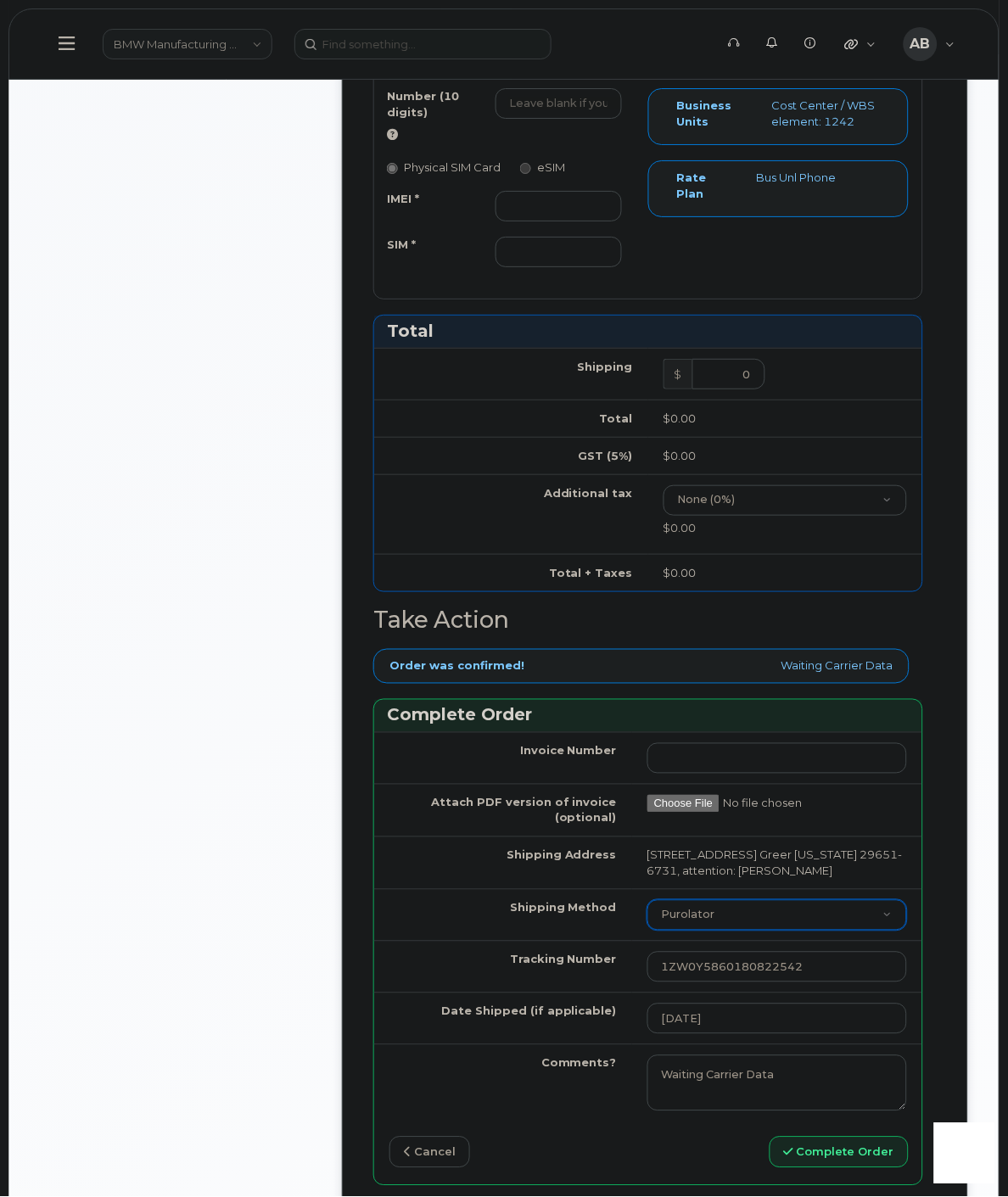
click at [730, 922] on select "Purolator UPS FedEx Canada Post Courier Other Drop Off Pick Up" at bounding box center [777, 915] width 260 height 31
select select "UPS"
click at [648, 918] on select "Purolator UPS FedEx Canada Post Courier Other Drop Off Pick Up" at bounding box center [777, 915] width 260 height 31
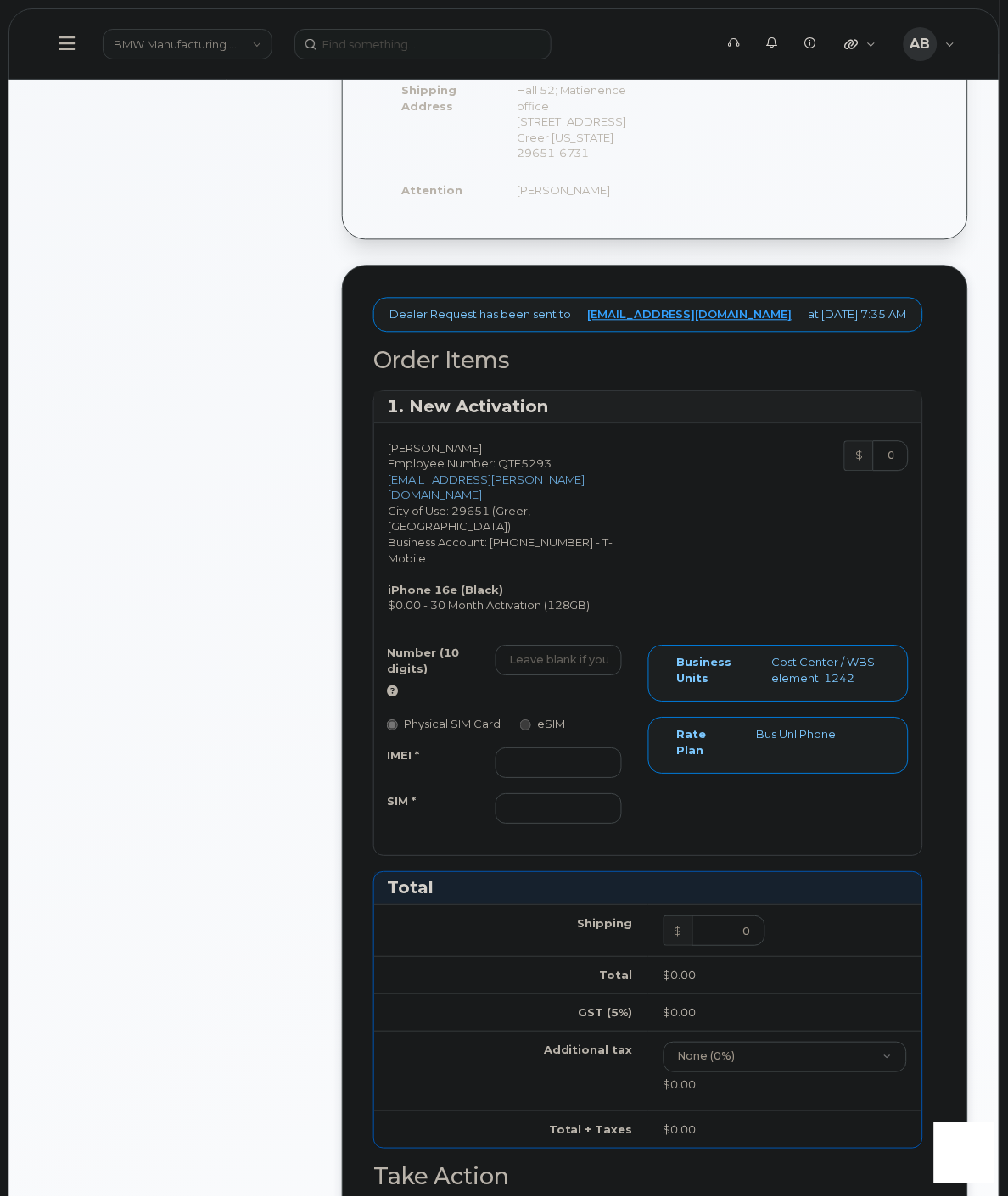
scroll to position [377, 0]
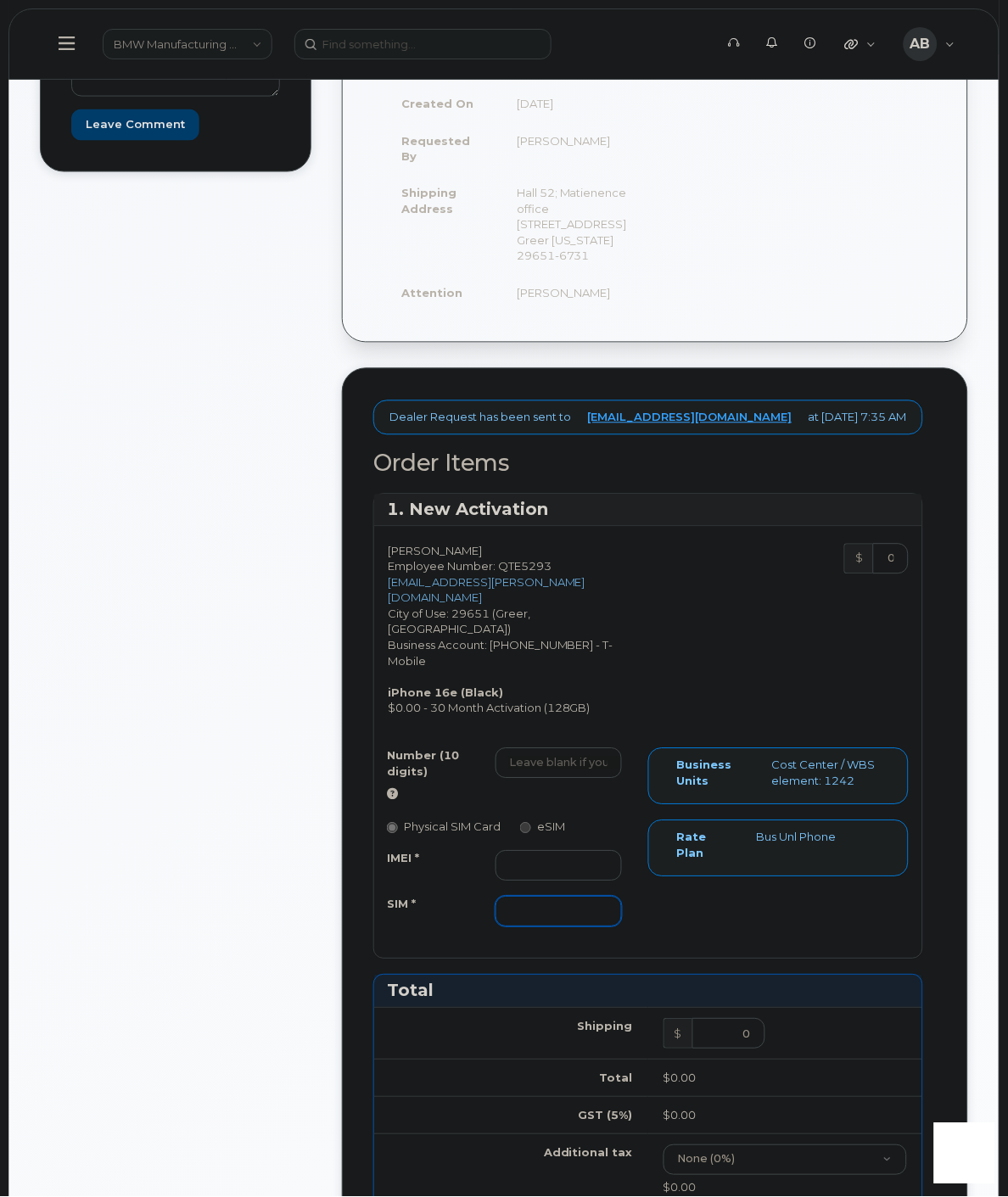
click at [526, 920] on input "SIM *" at bounding box center [559, 912] width 126 height 31
paste input "8901260627771471923"
type input "8901260627771471923"
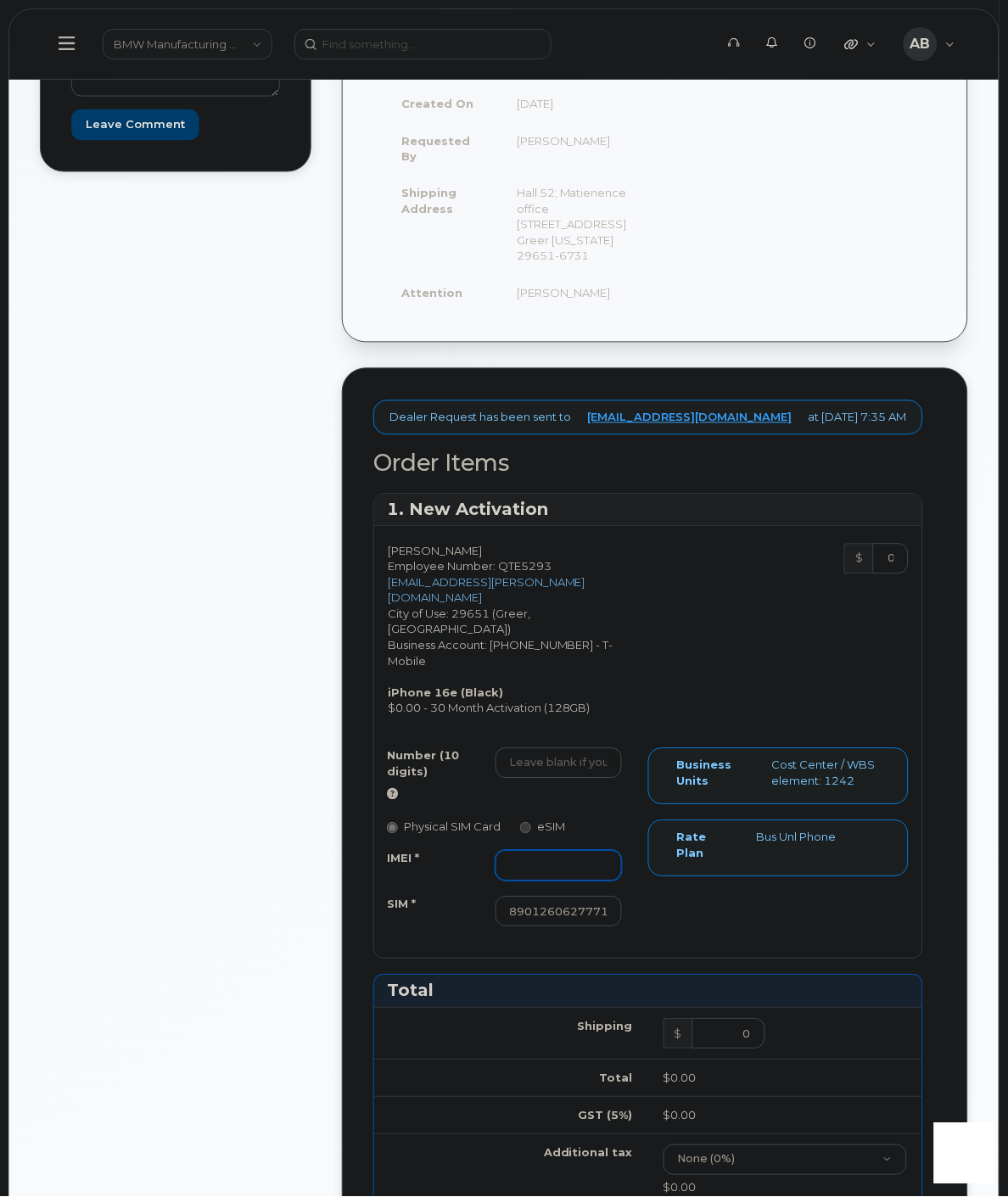
click at [541, 854] on input "IMEI *" at bounding box center [559, 866] width 126 height 31
paste input "355613397347031"
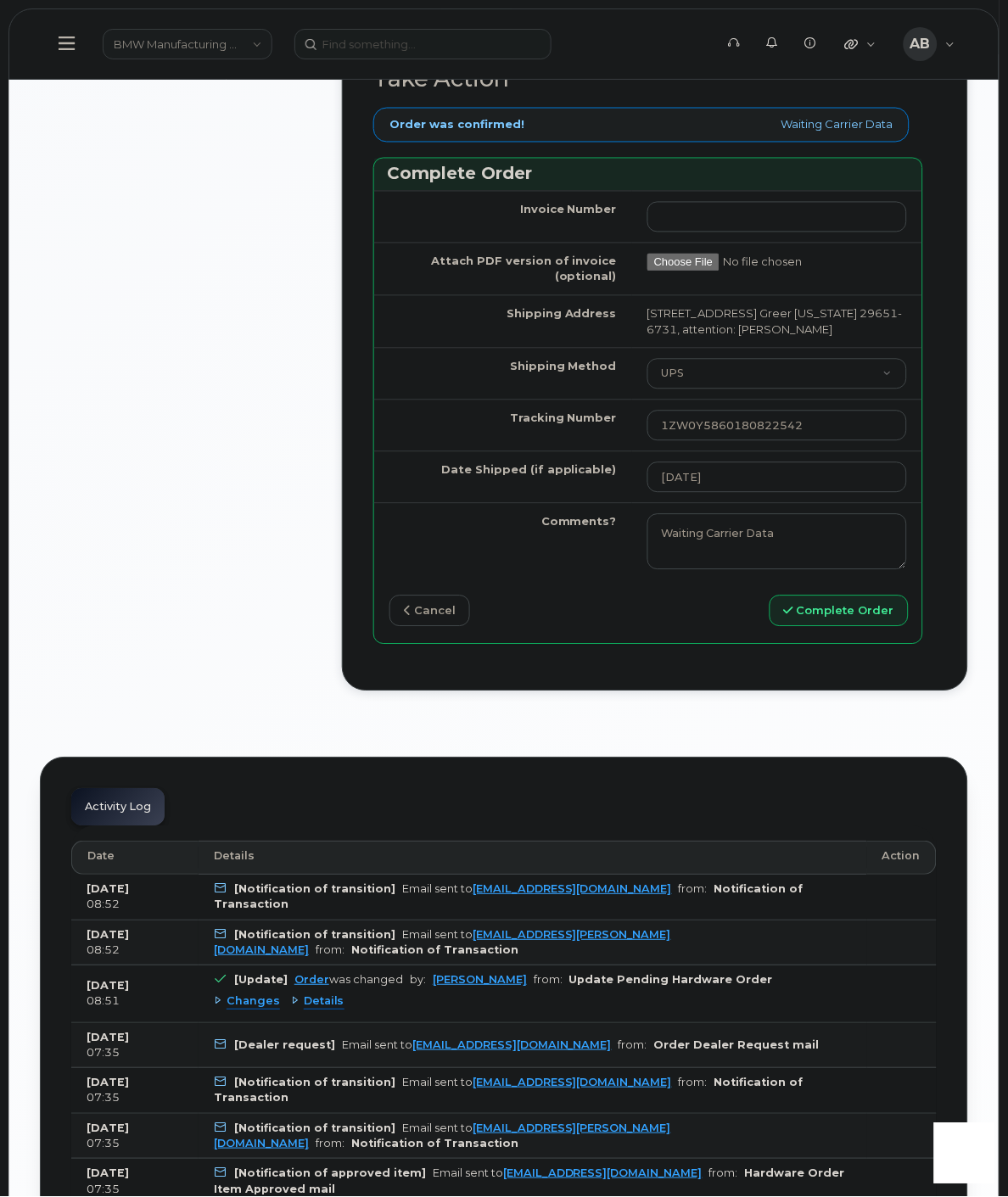
scroll to position [1602, 0]
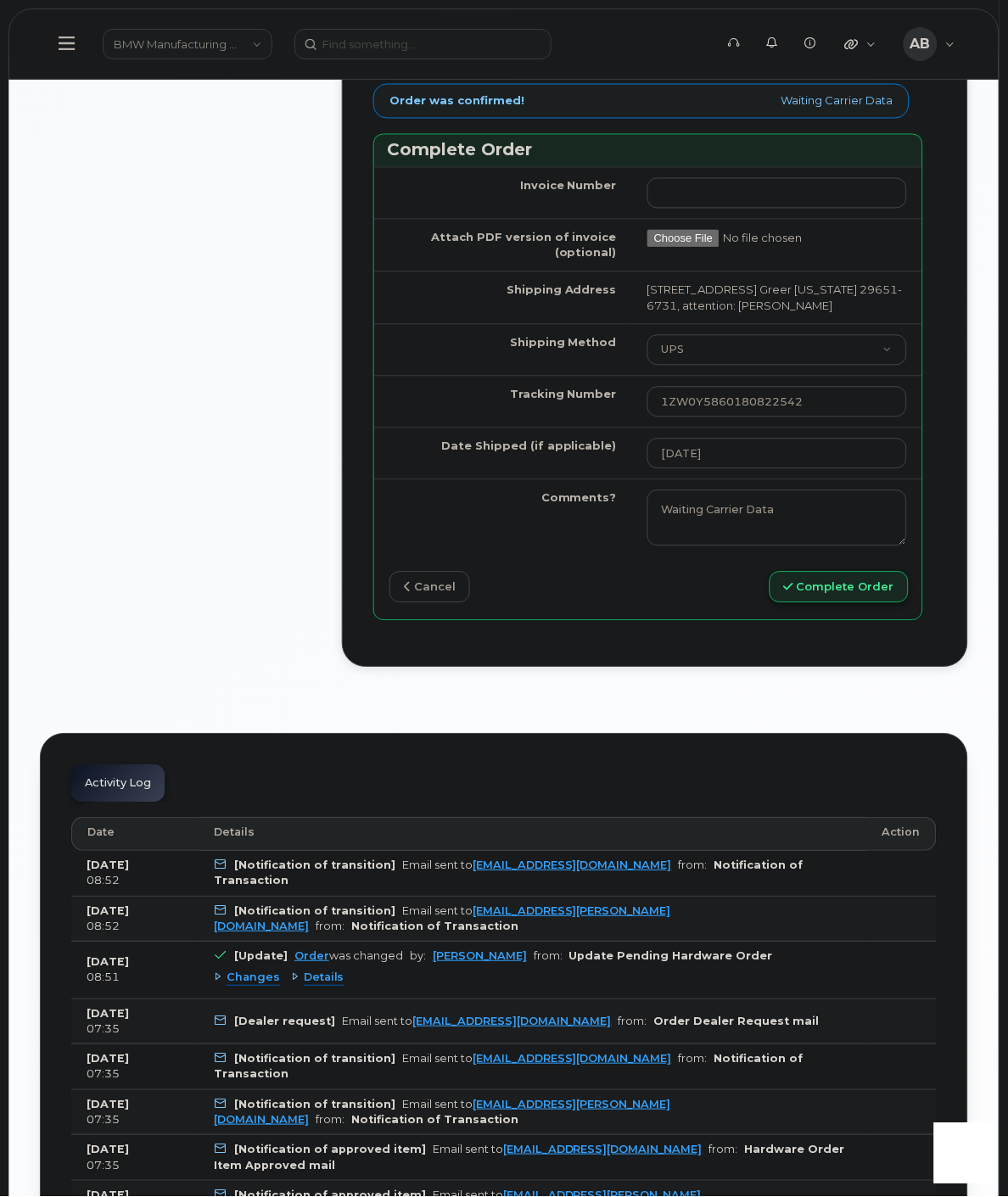
type input "355613397347031"
click at [881, 598] on button "Complete Order" at bounding box center [838, 587] width 139 height 32
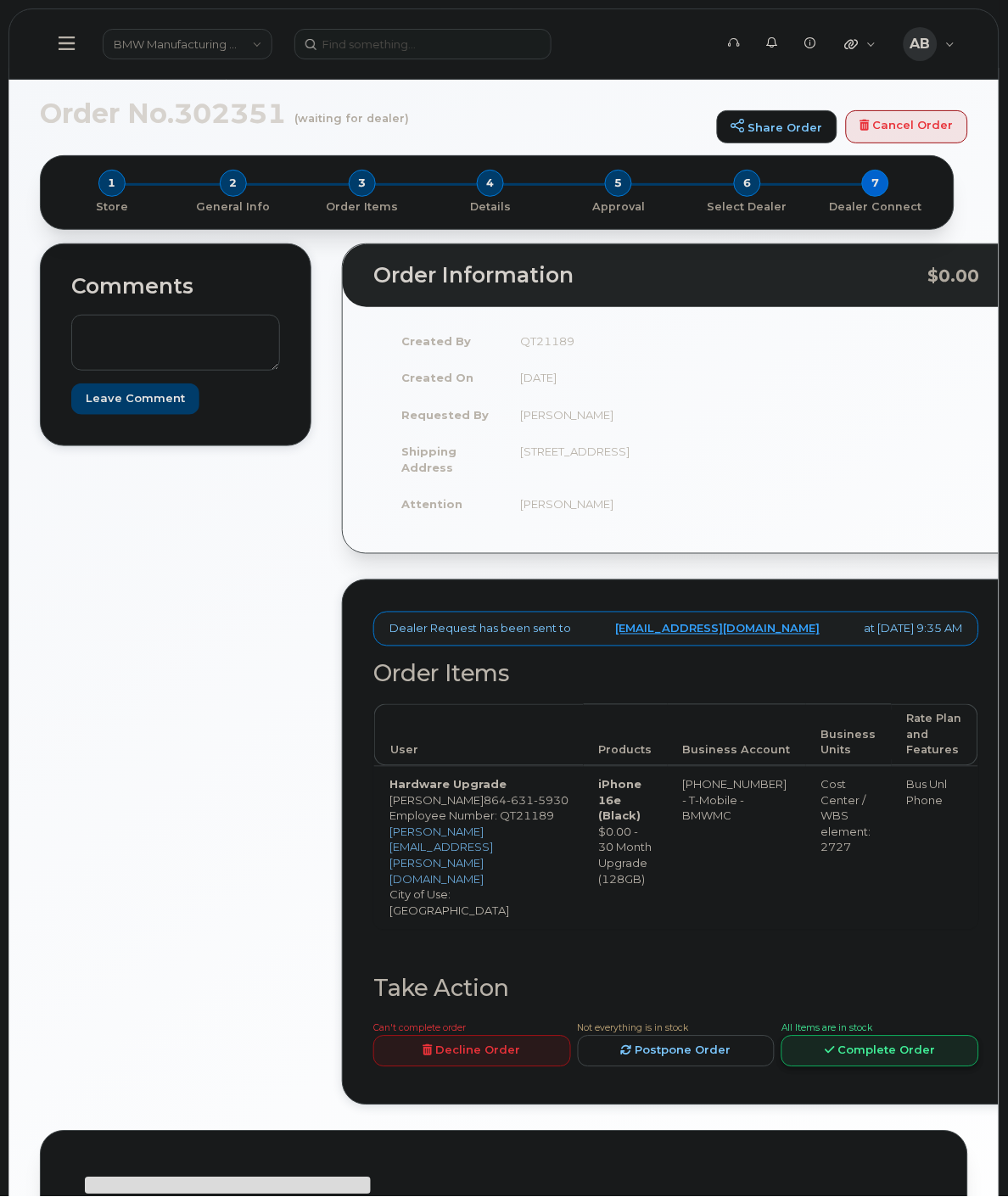
click at [847, 1048] on link "Complete Order" at bounding box center [880, 1051] width 197 height 32
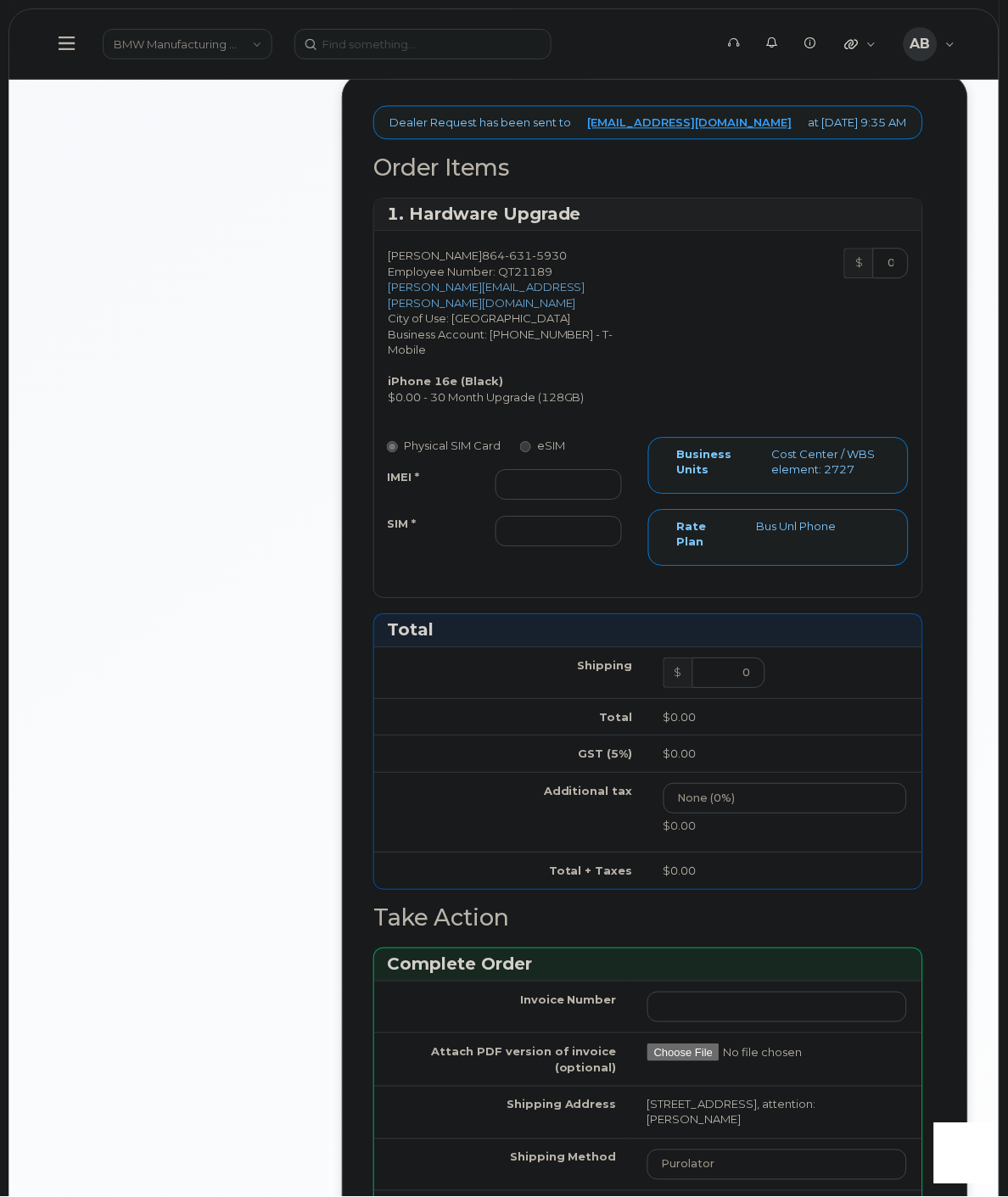
scroll to position [848, 0]
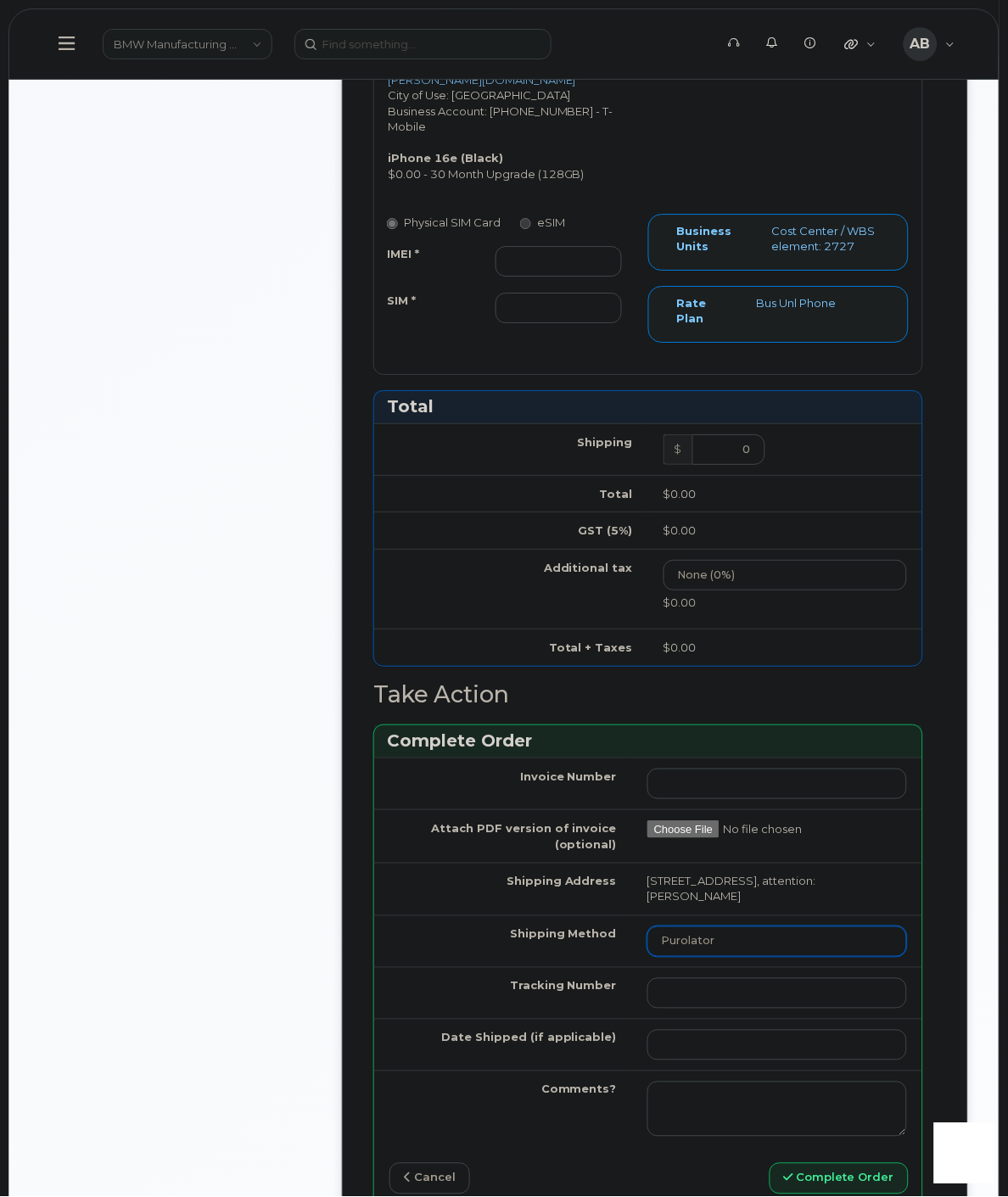
click at [718, 927] on select "Purolator UPS FedEx Canada Post Courier Other Drop Off Pick Up" at bounding box center [777, 942] width 260 height 31
select select "UPS"
click at [648, 927] on select "Purolator UPS FedEx Canada Post Courier Other Drop Off Pick Up" at bounding box center [777, 942] width 260 height 31
click at [676, 978] on input "Tracking Number" at bounding box center [777, 994] width 260 height 31
paste input "1ZW0Y5860180822953"
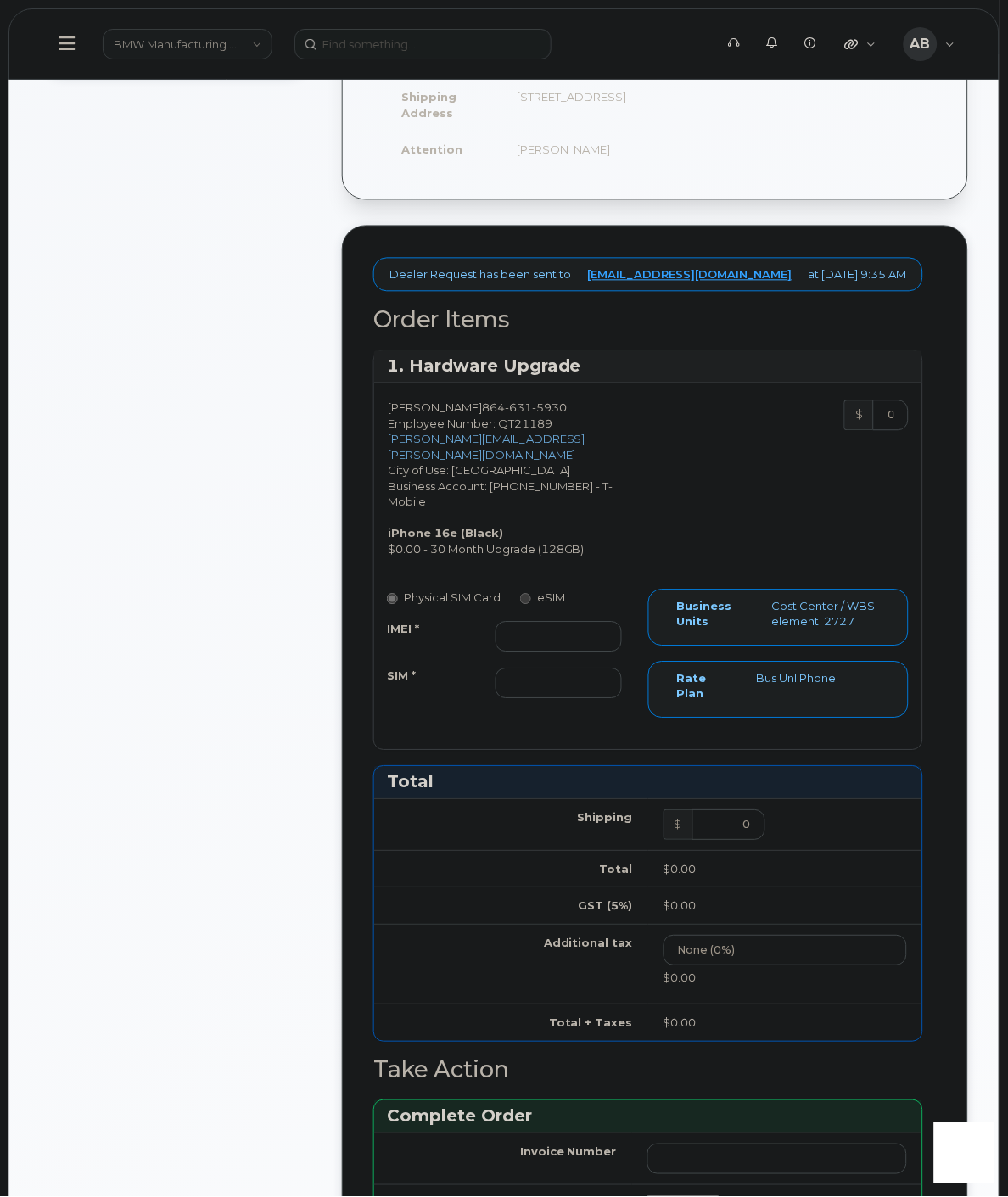
scroll to position [471, 0]
type input "1ZW0Y5860180822953"
click at [537, 670] on input "SIM *" at bounding box center [559, 685] width 126 height 31
paste input "8901260550715828273"
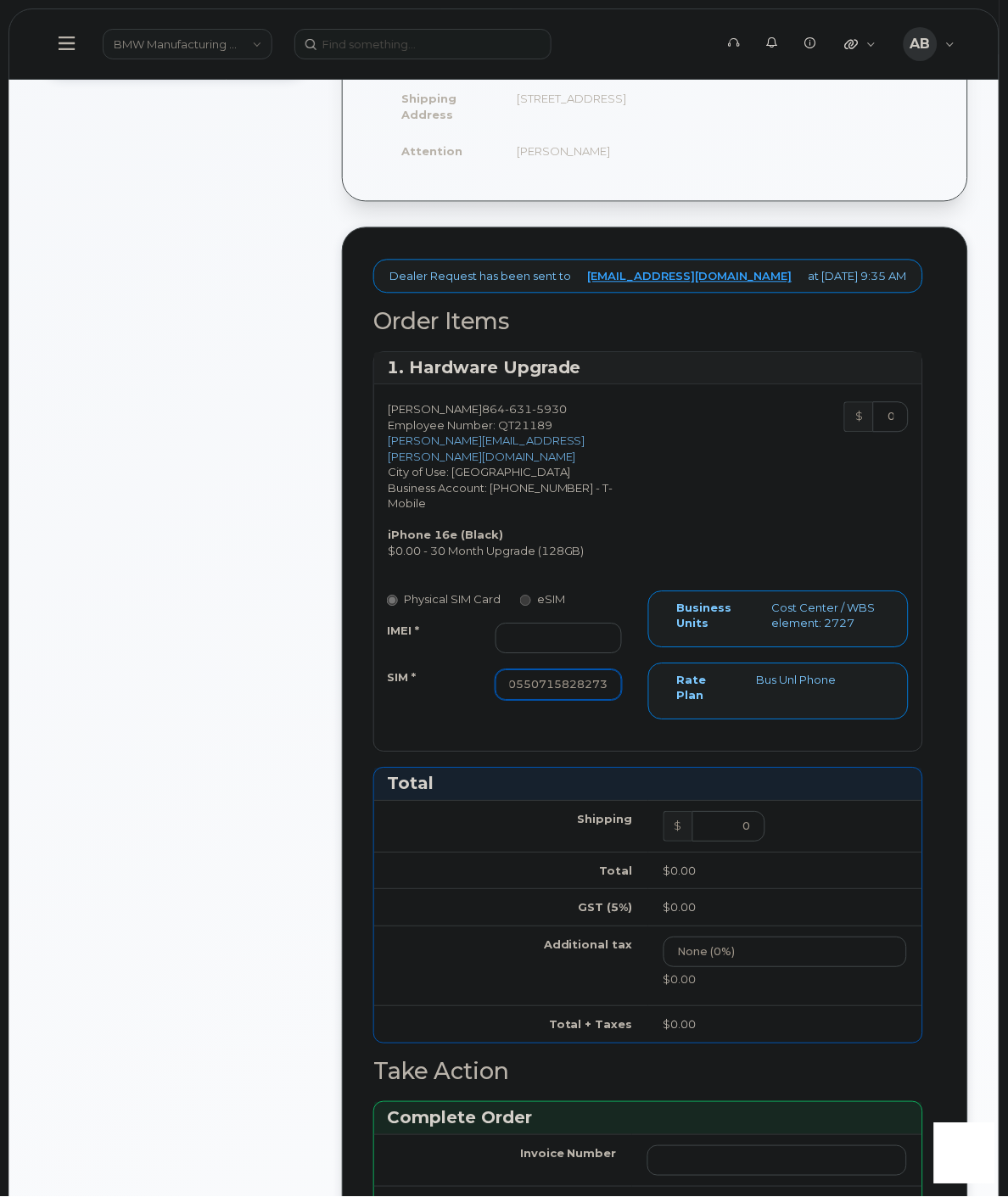
type input "8901260550715828273"
click at [529, 624] on input "IMEI *" at bounding box center [559, 639] width 126 height 31
paste input "355613397972283"
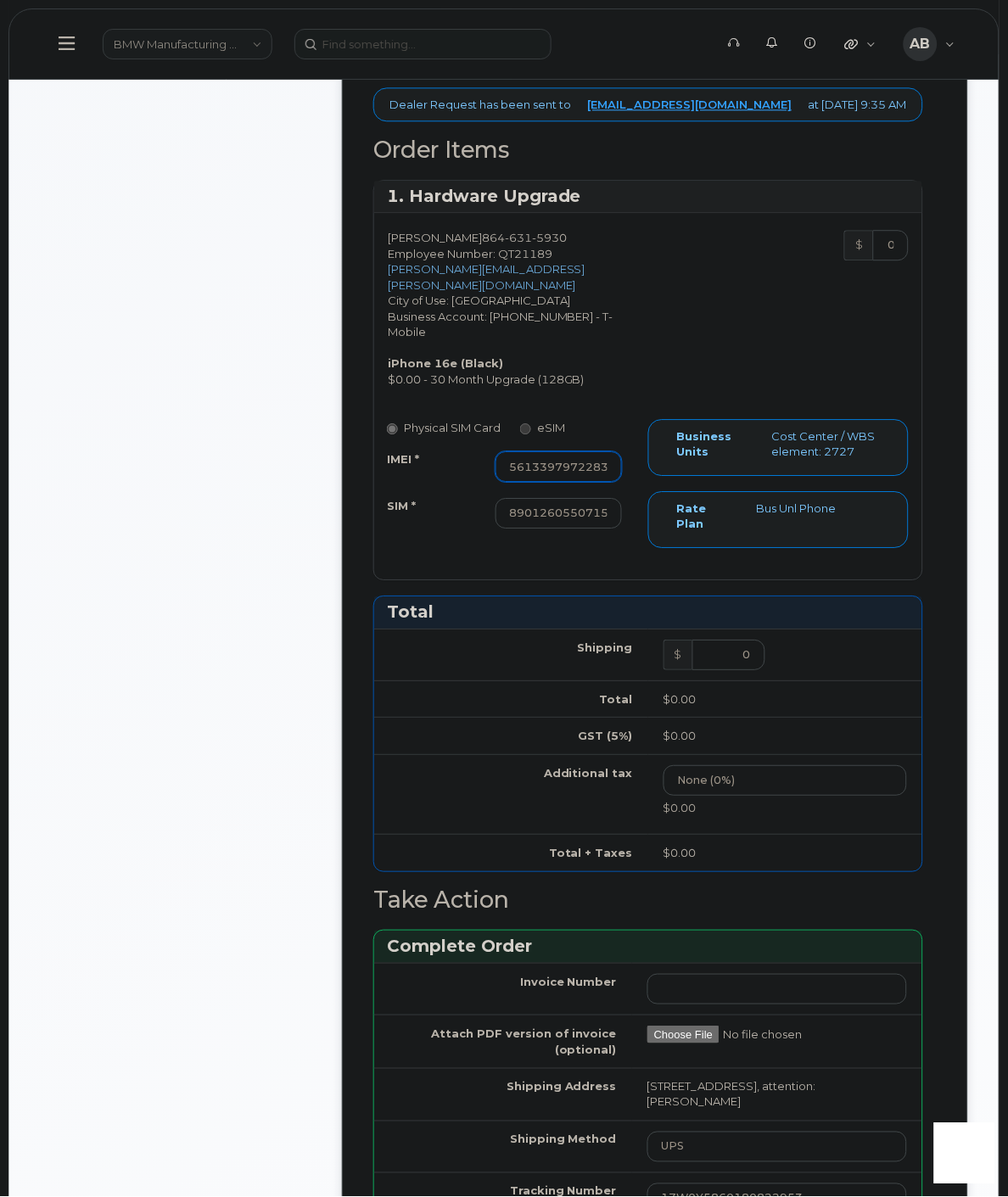
scroll to position [1320, 0]
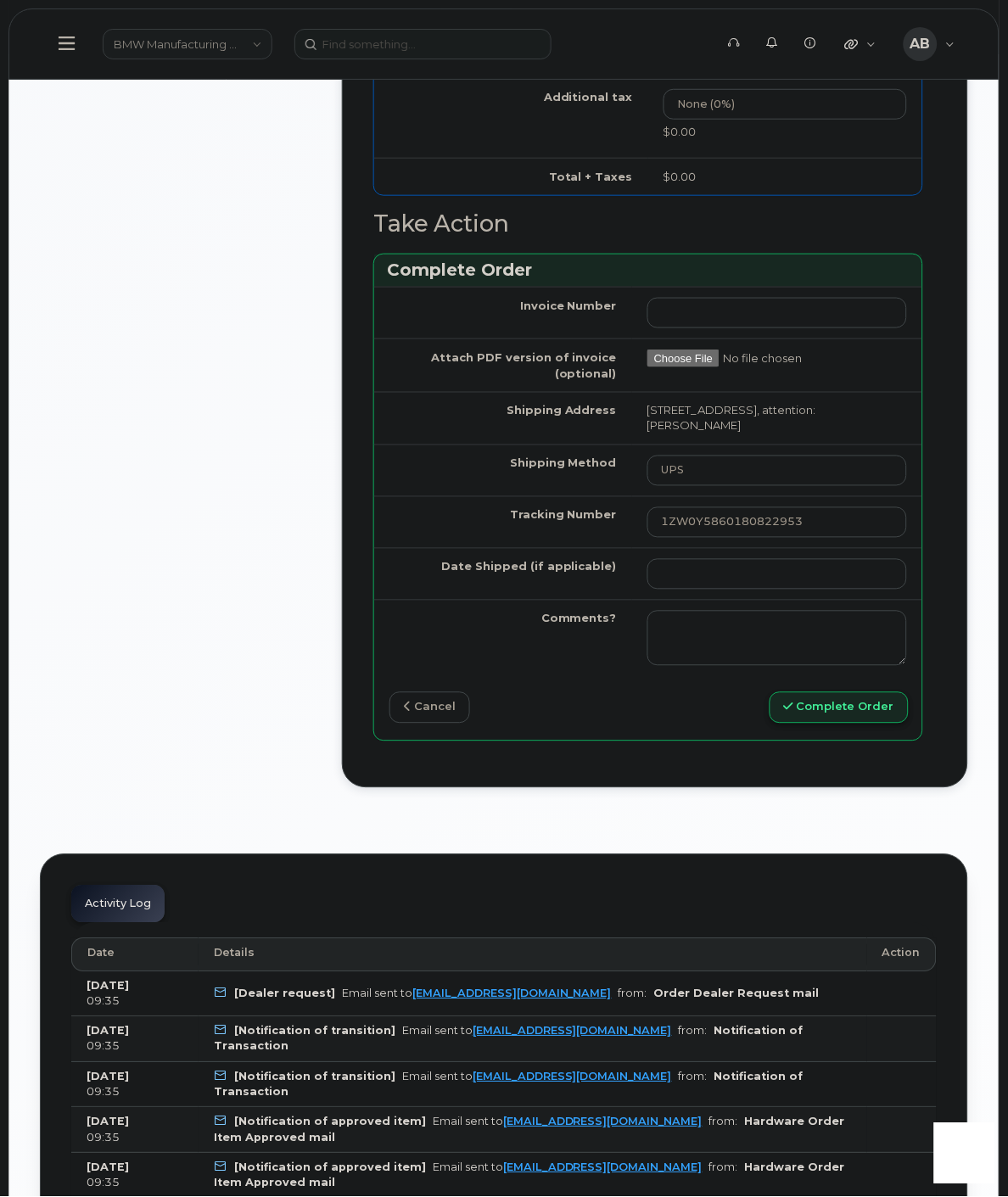
type input "355613397972283"
click at [849, 692] on button "Complete Order" at bounding box center [838, 707] width 139 height 32
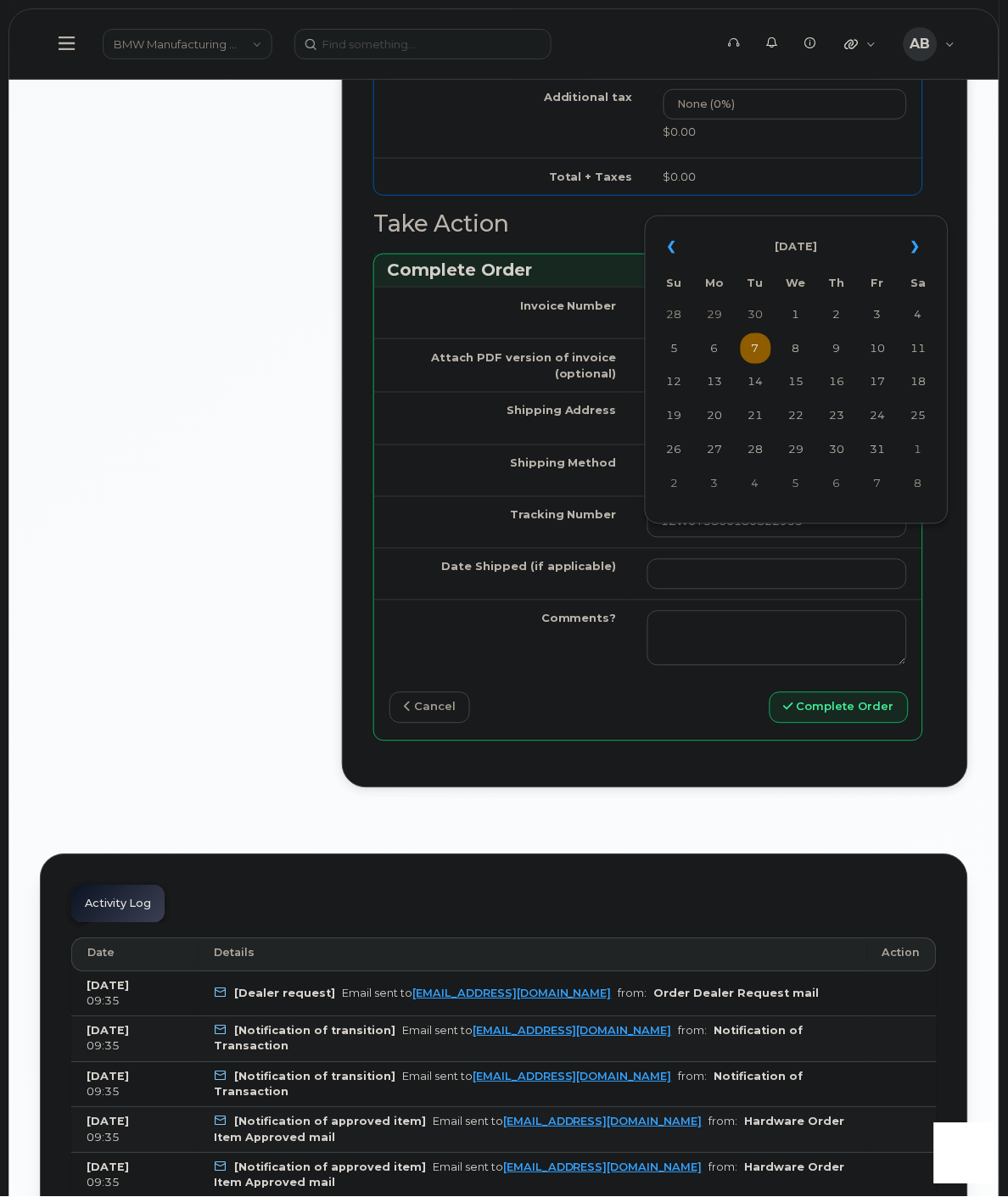
click at [758, 357] on td "7" at bounding box center [756, 349] width 31 height 31
type input "[DATE]"
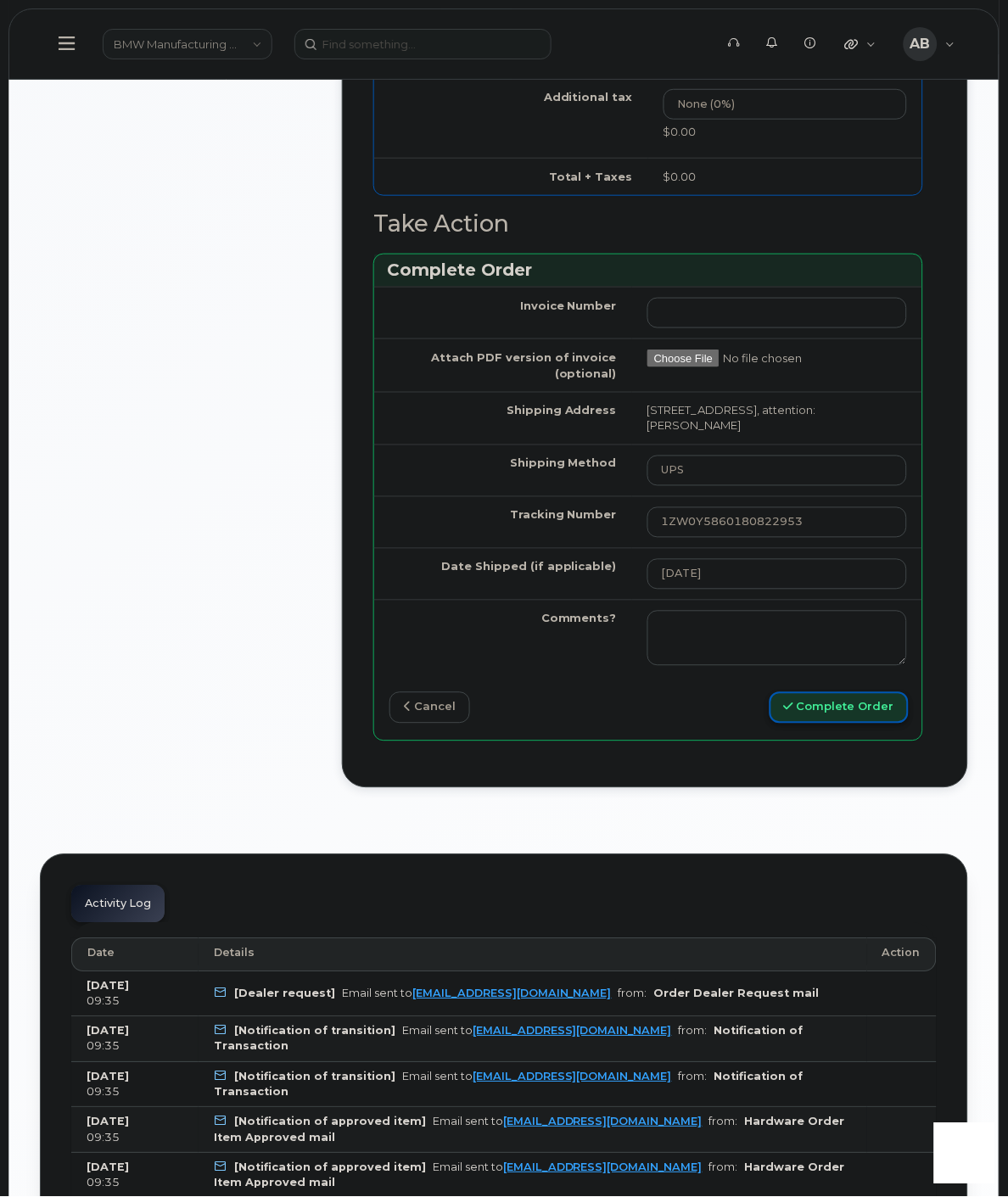
click at [840, 692] on button "Complete Order" at bounding box center [838, 707] width 139 height 32
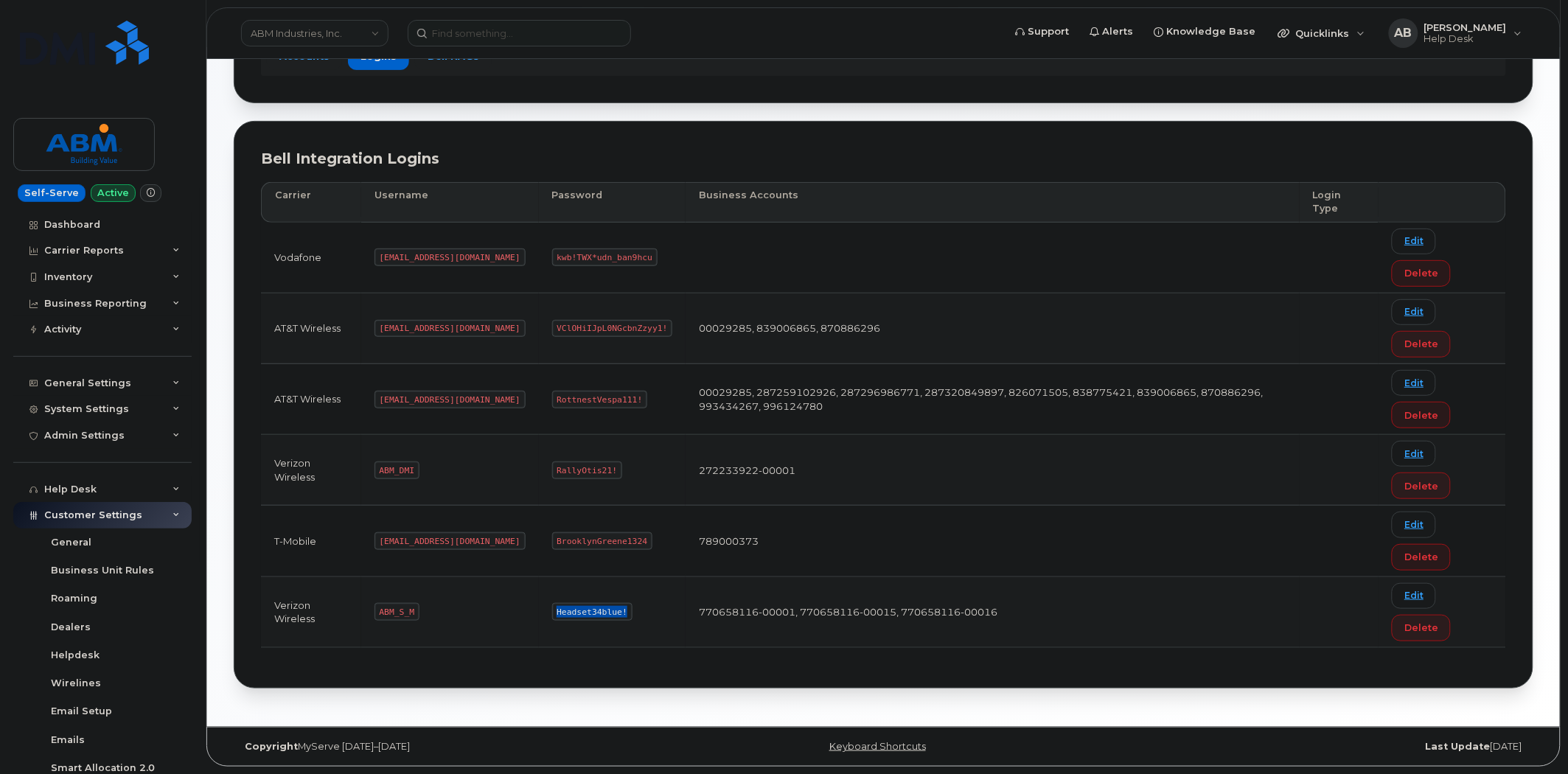
scroll to position [173, 0]
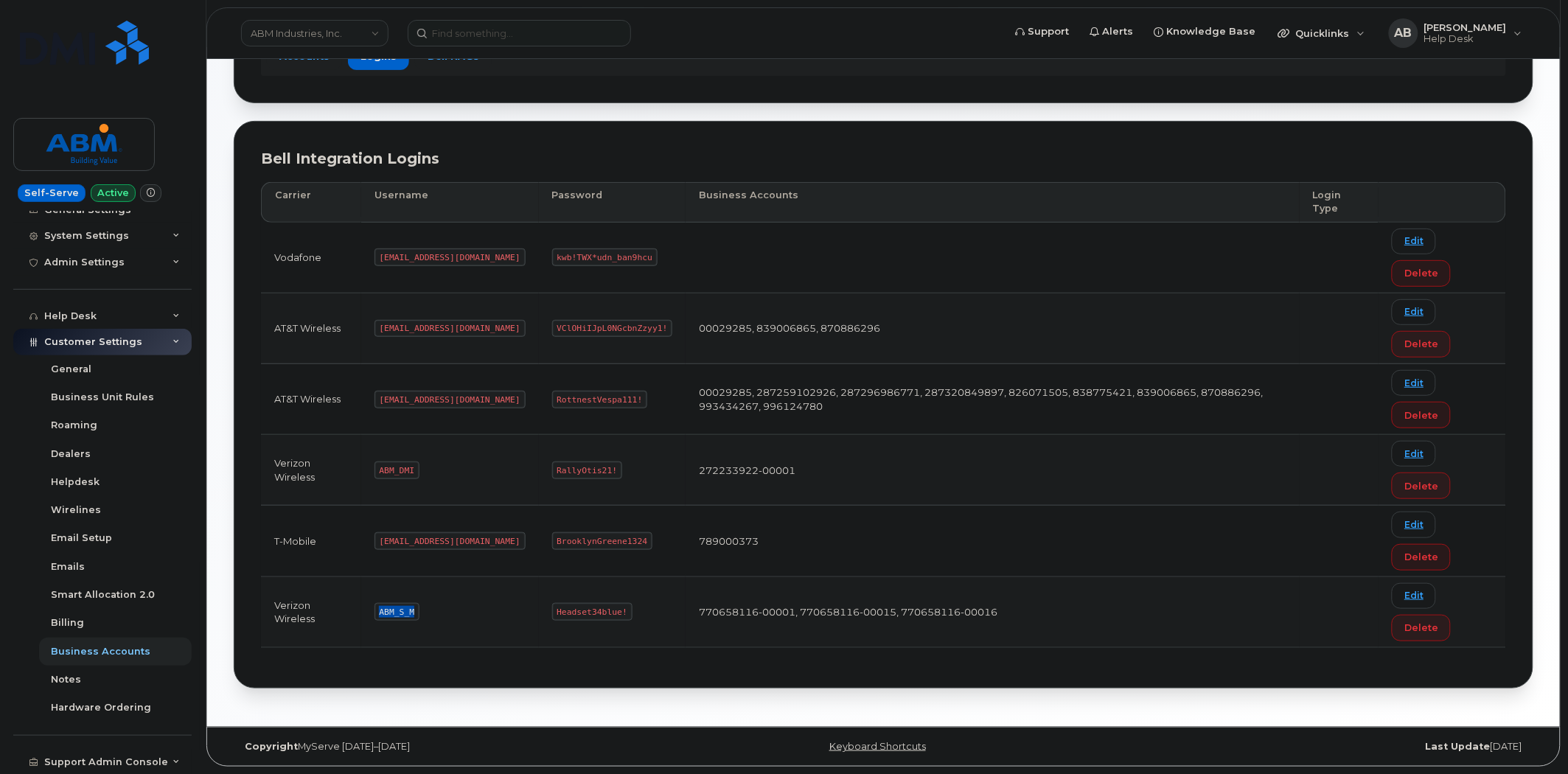
drag, startPoint x: 414, startPoint y: 613, endPoint x: 371, endPoint y: 612, distance: 43.0
click at [371, 612] on td "ABM_S_M" at bounding box center [450, 612] width 177 height 71
copy code "ABM_S_M"
drag, startPoint x: 570, startPoint y: 609, endPoint x: 486, endPoint y: 608, distance: 84.0
click at [486, 608] on tr "Verizon Wireless ABM_S_M Headset34blue! 770658116-00001, 770658116-00015, 77065…" at bounding box center [883, 612] width 1245 height 71
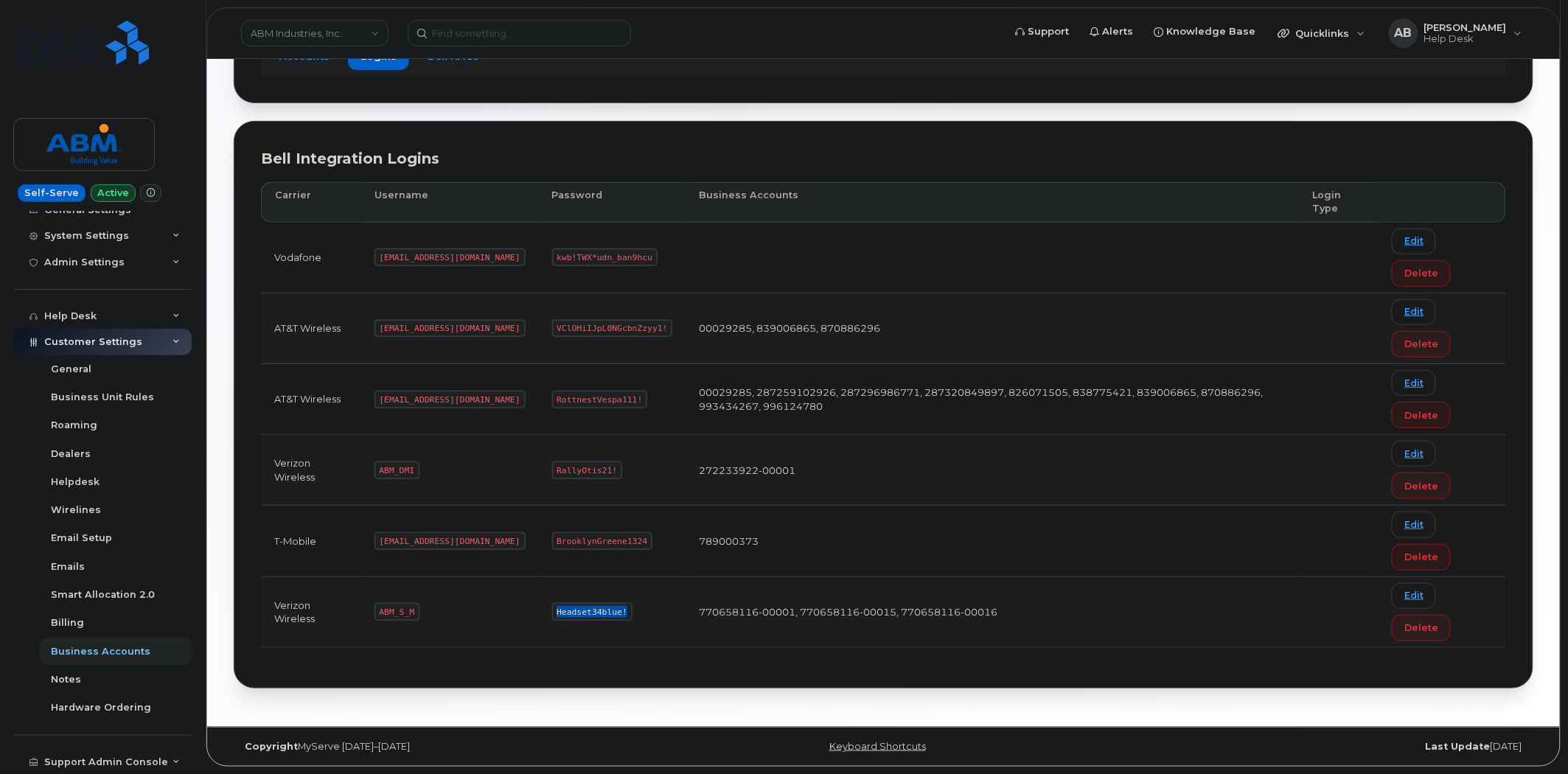
copy tr "Headset34blue!"
drag, startPoint x: 441, startPoint y: 399, endPoint x: 380, endPoint y: 402, distance: 61.1
click at [379, 402] on code "abm@dminc.com" at bounding box center [450, 399] width 151 height 17
copy code "abm@dminc.com"
drag, startPoint x: 579, startPoint y: 394, endPoint x: 502, endPoint y: 401, distance: 77.3
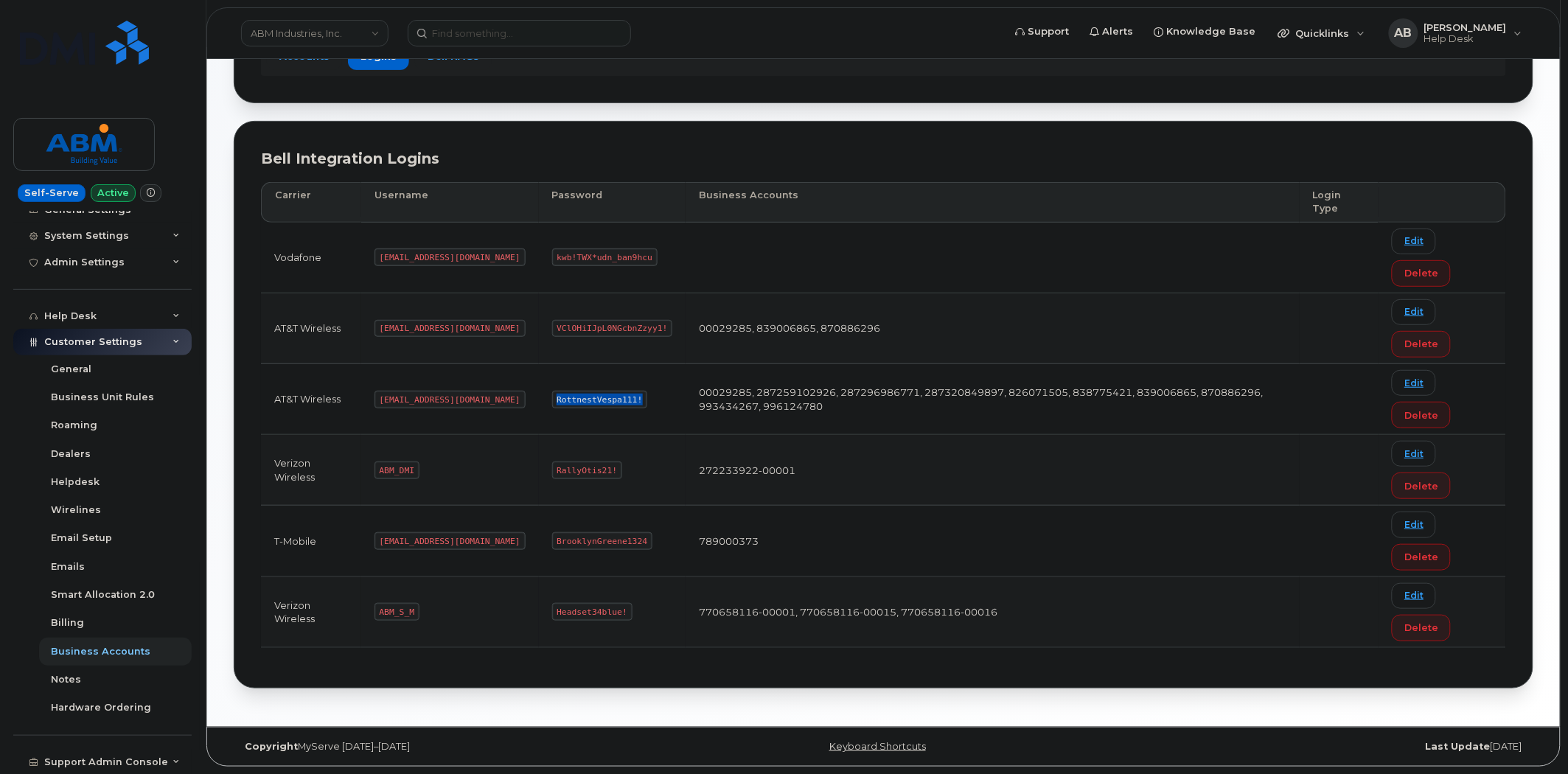
click at [552, 401] on code "RottnestVespa111!" at bounding box center [600, 399] width 96 height 17
copy code "RottnestVespa111!"
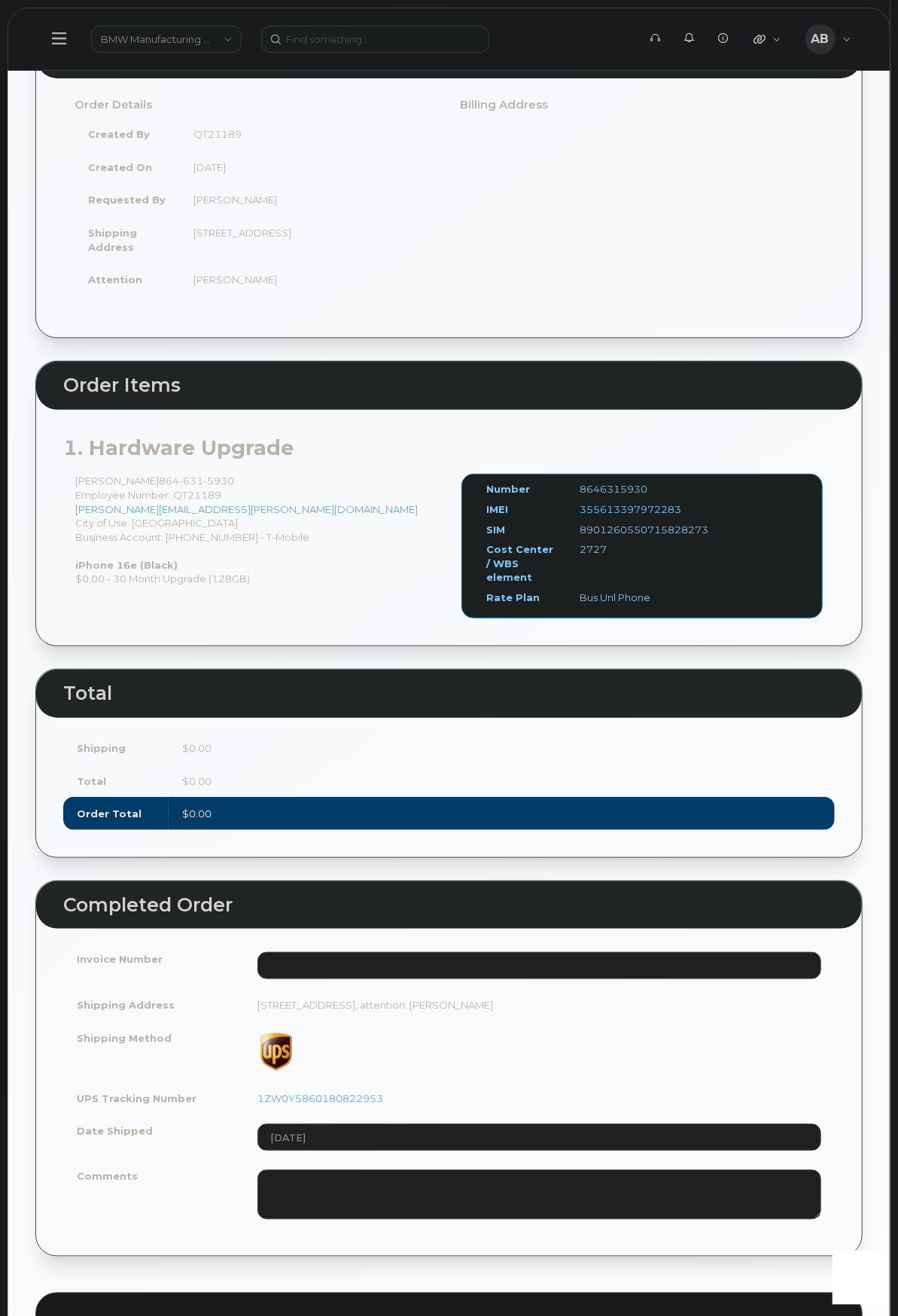
scroll to position [502, 0]
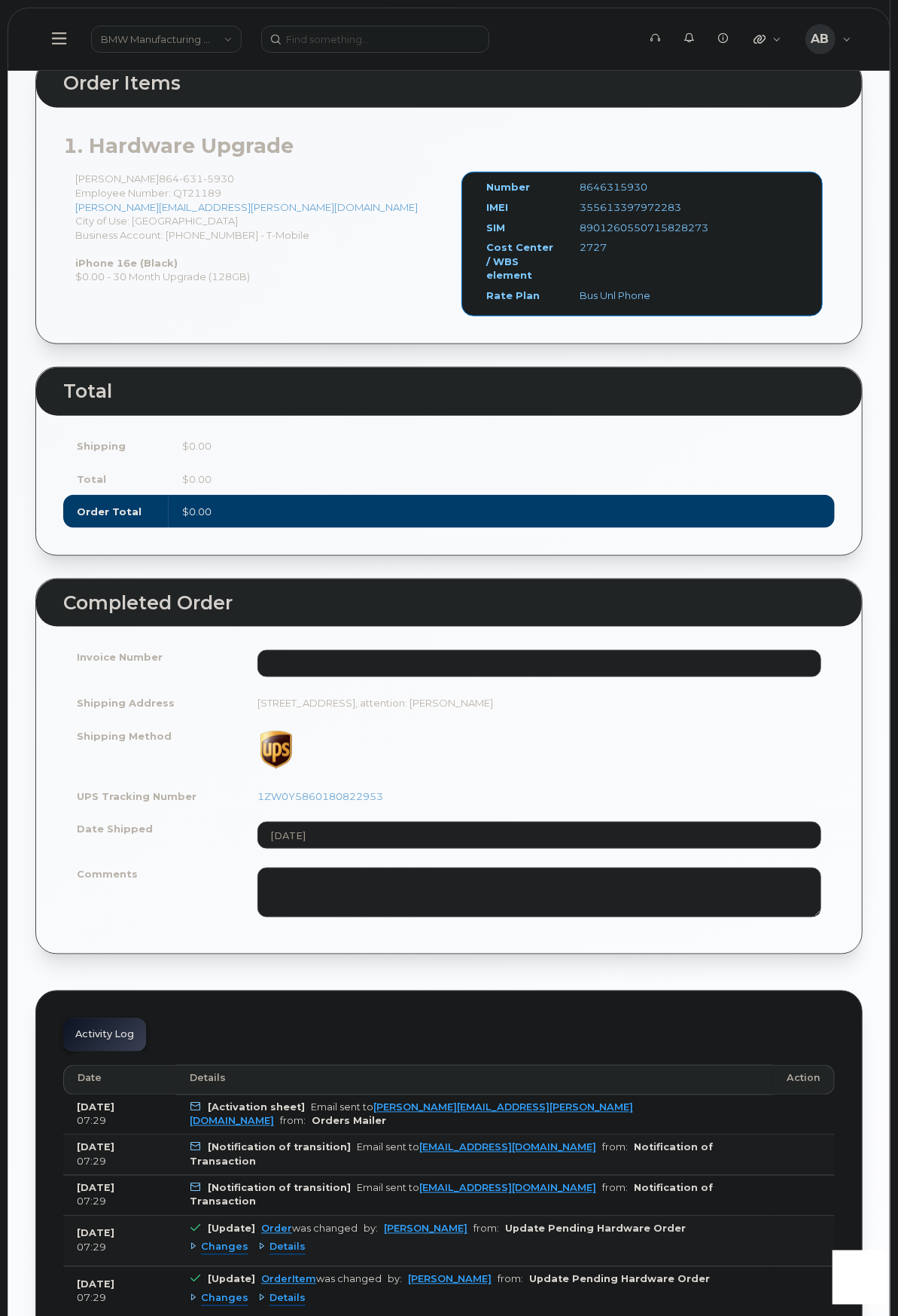
click at [29, 550] on div "Order No.302351 (completed) Share Order Cancel Order × Share This Order If you …" at bounding box center [449, 1020] width 882 height 2741
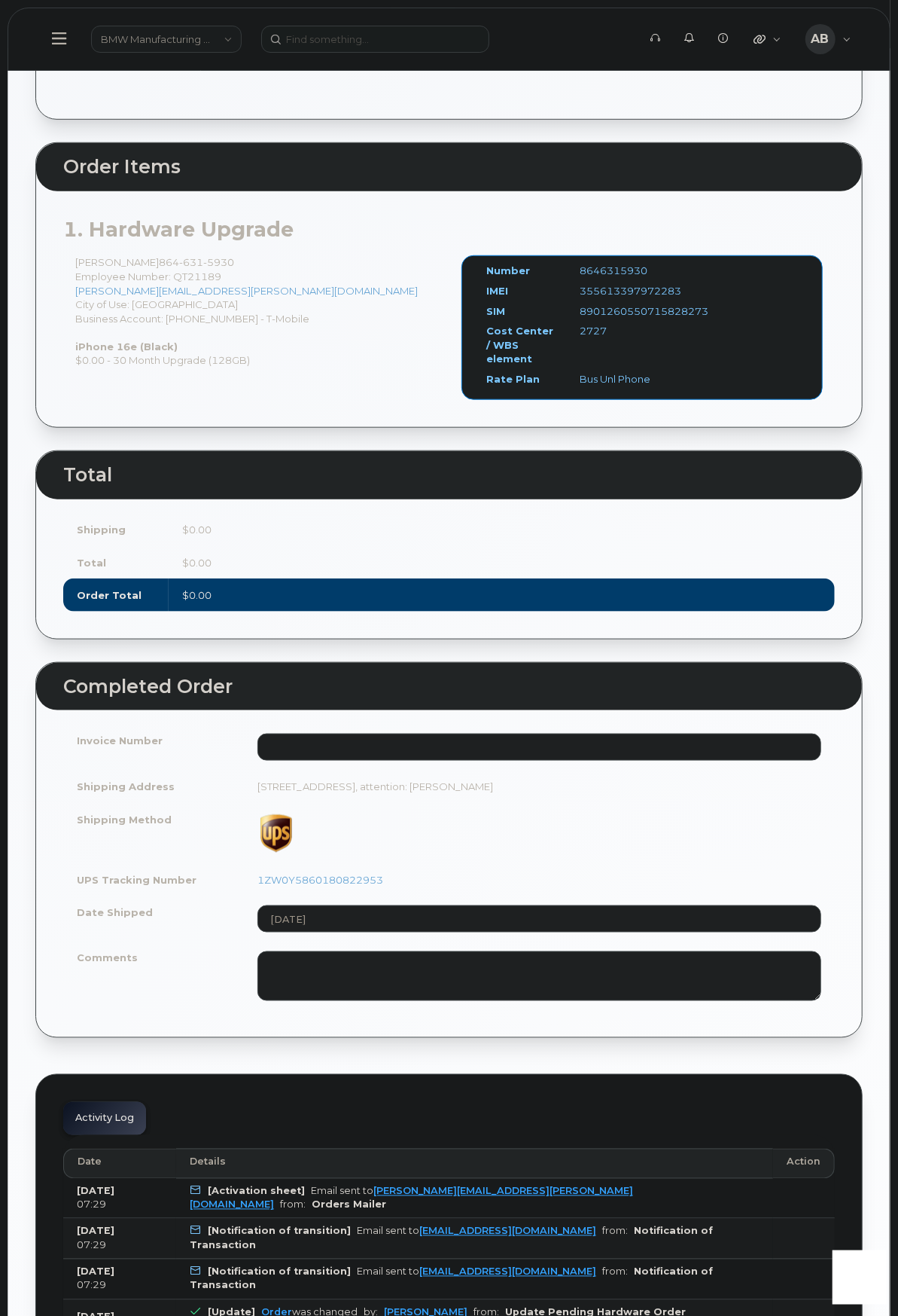
scroll to position [0, 0]
